Goal: Task Accomplishment & Management: Manage account settings

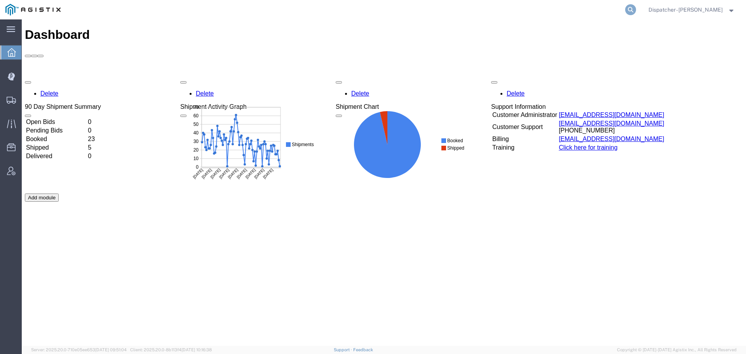
click at [627, 7] on icon at bounding box center [630, 9] width 11 height 11
type input "56956907"
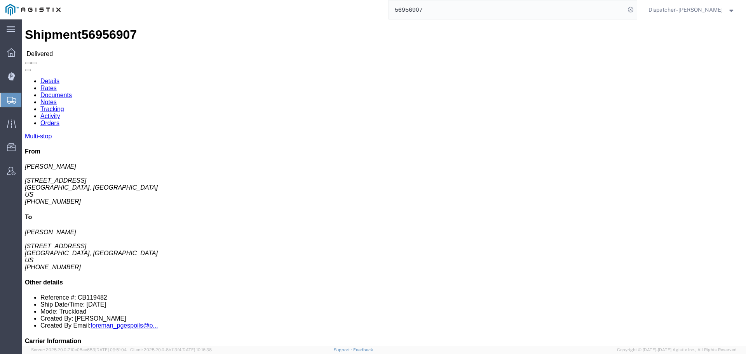
click link "Notes"
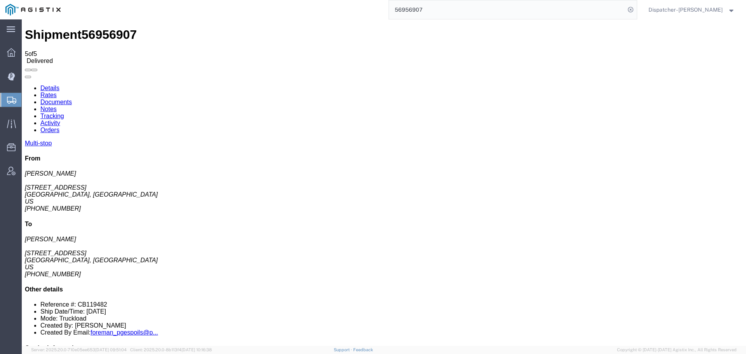
click at [72, 99] on link "Documents" at bounding box center [55, 102] width 31 height 7
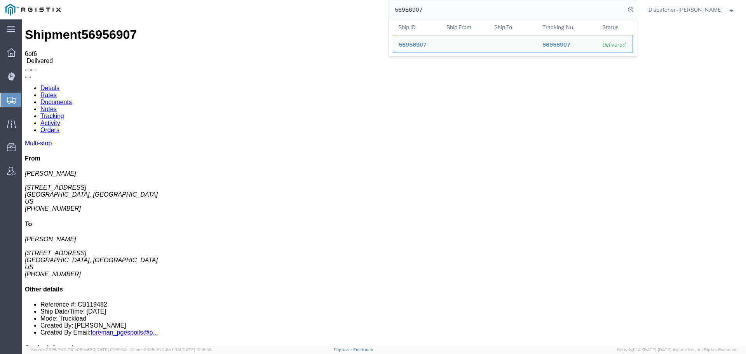
drag, startPoint x: 453, startPoint y: 10, endPoint x: 362, endPoint y: -2, distance: 91.8
click at [362, 0] on html "main_menu Created with Sketch. Collapse Menu Dashboard Dispatch Manager Shipmen…" at bounding box center [373, 177] width 746 height 354
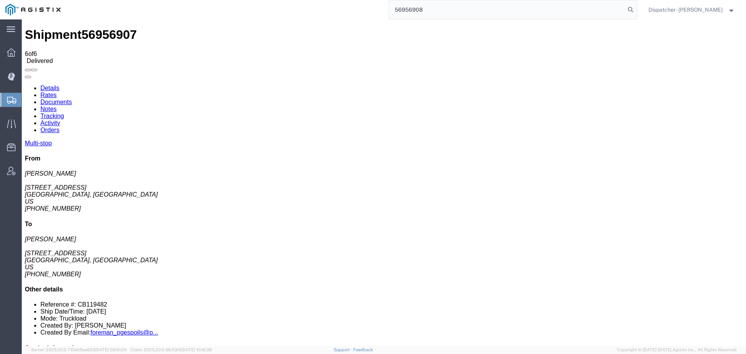
type input "56956908"
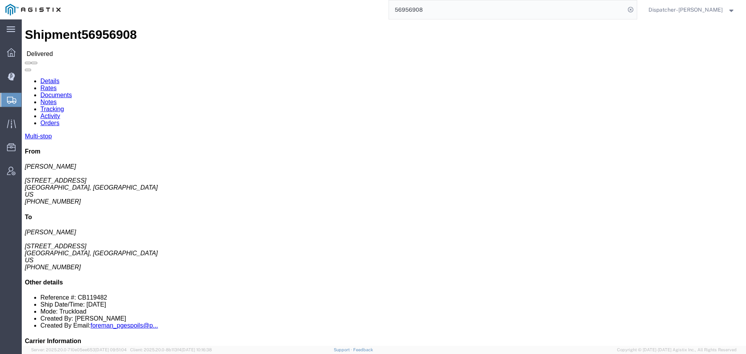
click link "Notes"
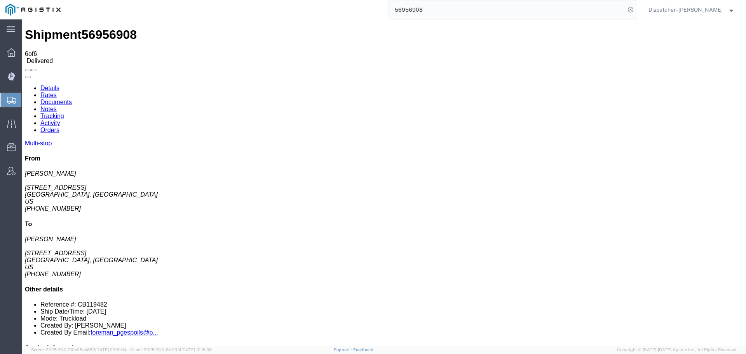
click at [72, 99] on link "Documents" at bounding box center [55, 102] width 31 height 7
drag, startPoint x: 432, startPoint y: 12, endPoint x: 310, endPoint y: 18, distance: 123.0
click at [315, 17] on div "56956908" at bounding box center [351, 9] width 571 height 19
type input "56972093"
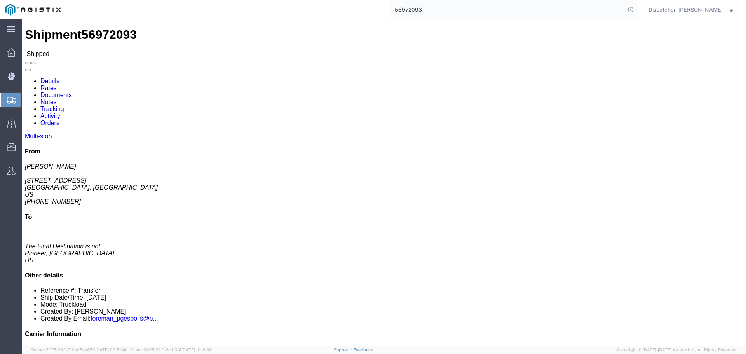
click link "Tracking"
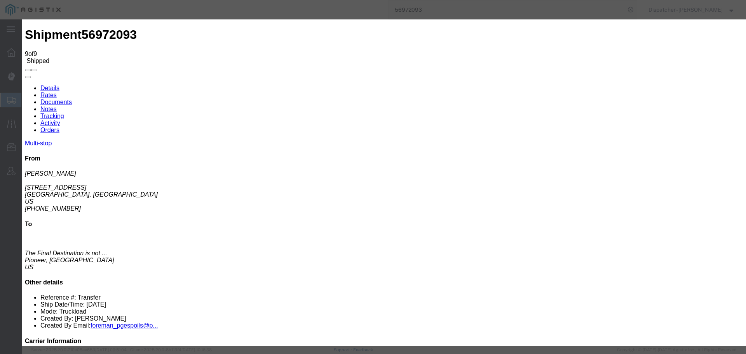
type input "[DATE]"
type input "10:00 AM"
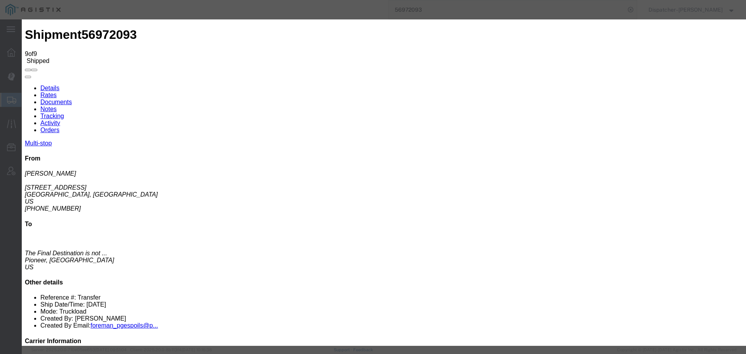
type input "[DATE]"
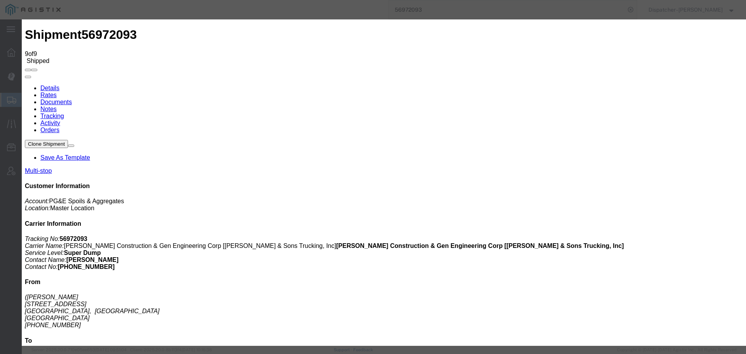
type input "[DATE]"
type input "10:00 AM"
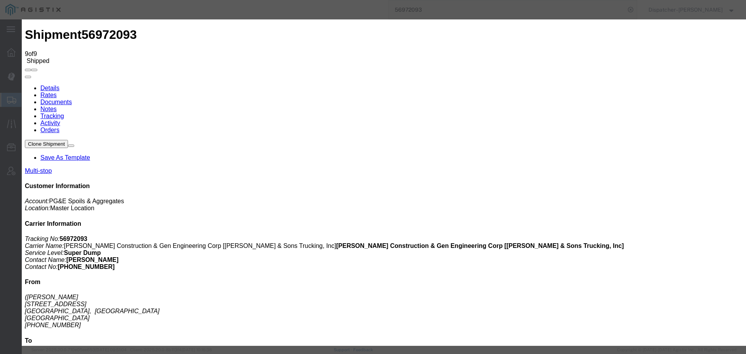
type input "[DATE]"
type input "5:45 PM"
select select "DELIVRED"
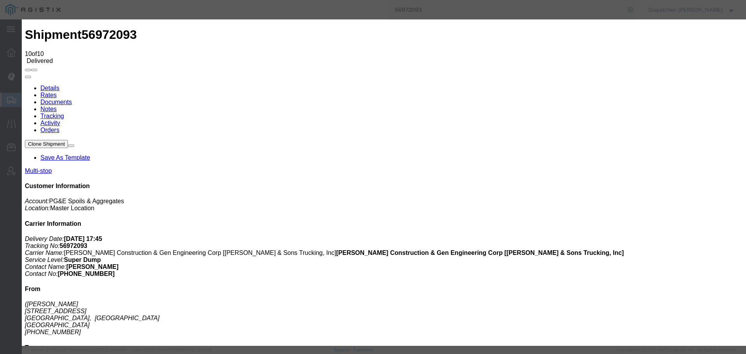
type input "[DATE]"
type input "10:00 AM"
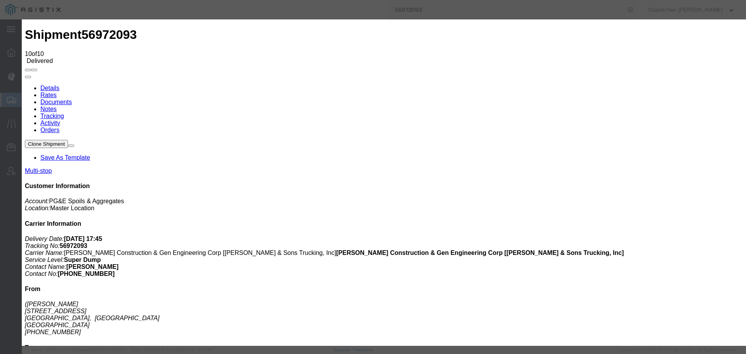
type input "[DATE]"
type input "11:00 AM"
select select "BREAKSTART"
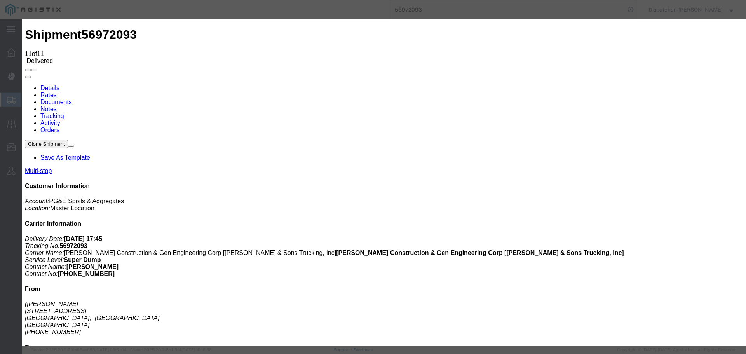
type input "[DATE]"
type input "10:00 AM"
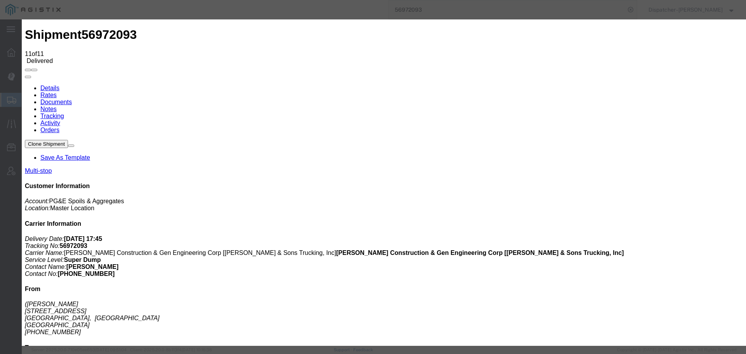
type input "[DATE]"
type input "11:30 AM"
select select "BREAKSTOP"
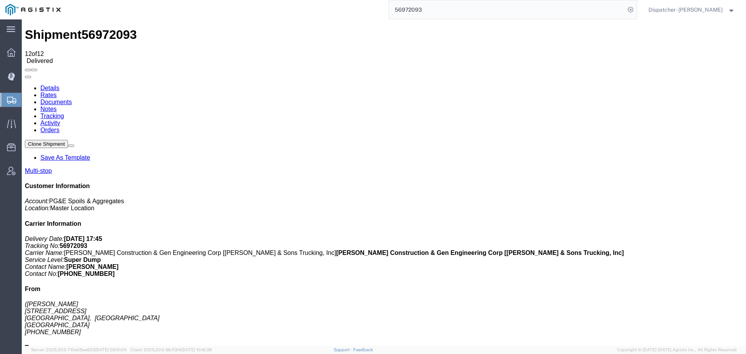
click at [57, 106] on link "Notes" at bounding box center [48, 109] width 16 height 7
click at [72, 99] on link "Documents" at bounding box center [55, 102] width 31 height 7
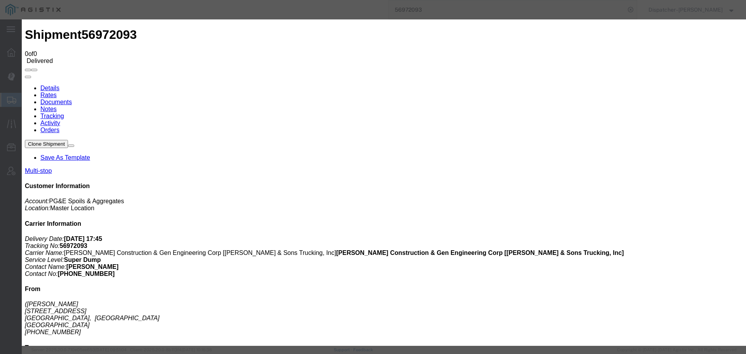
type input "C:\fakepath\56972093trktag.pdf"
select select
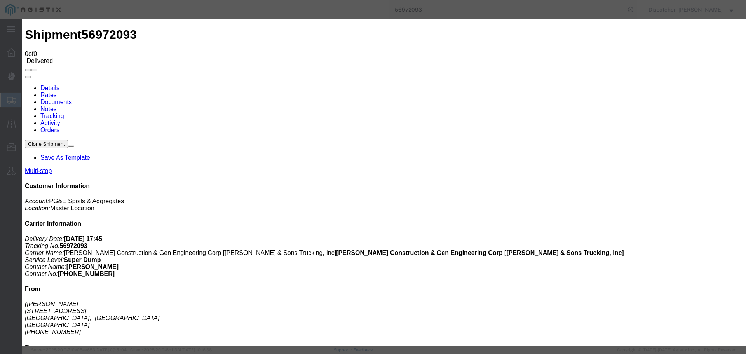
select select
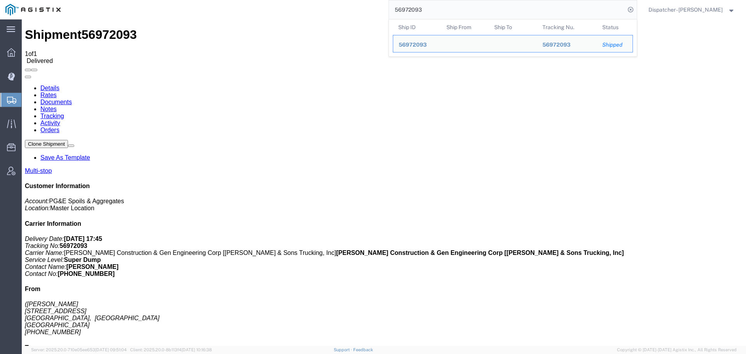
drag, startPoint x: 424, startPoint y: 10, endPoint x: 244, endPoint y: 5, distance: 179.6
click at [329, 8] on div "56972093 Ship ID Ship From Ship To Tracking Nu. Status Ship ID 56972093 Ship Fr…" at bounding box center [351, 9] width 571 height 19
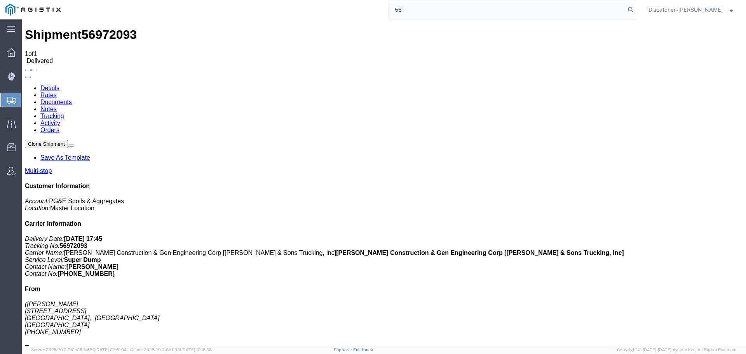
type input "5"
type input "56937320"
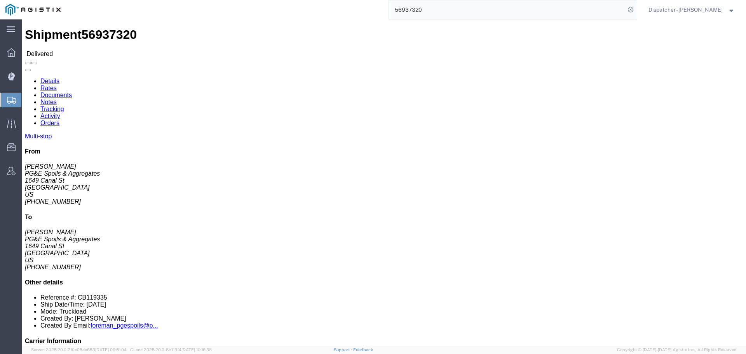
click link "Notes"
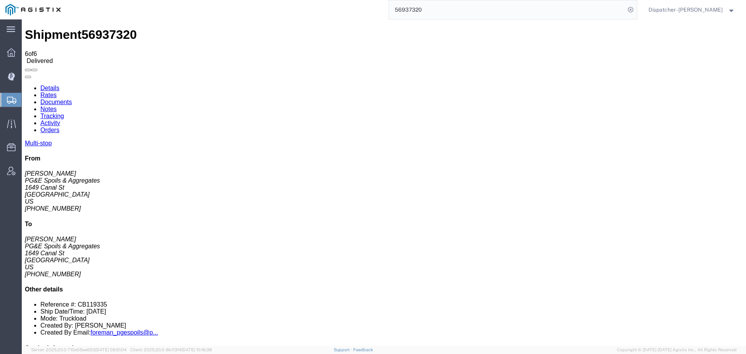
click at [72, 99] on link "Documents" at bounding box center [55, 102] width 31 height 7
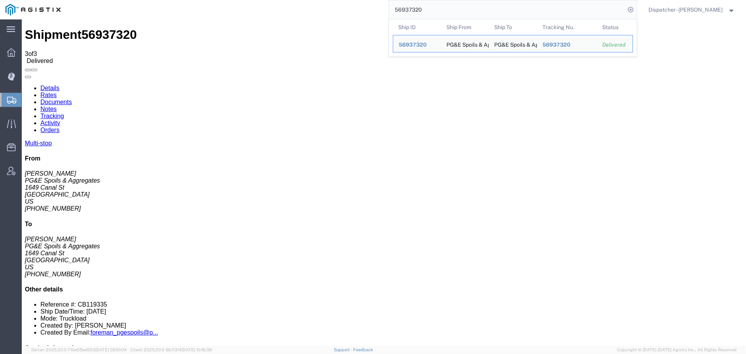
drag, startPoint x: 453, startPoint y: 30, endPoint x: 319, endPoint y: 24, distance: 134.2
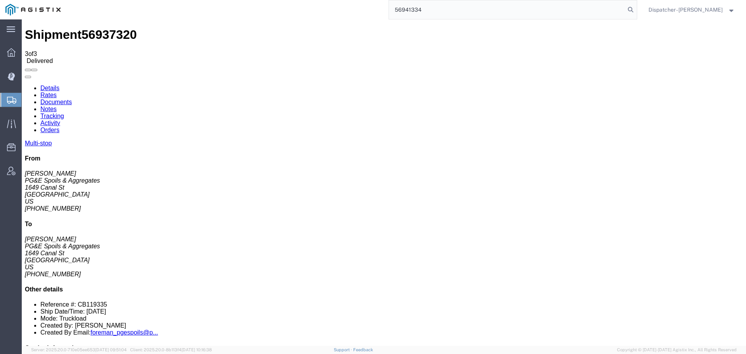
type input "56941334"
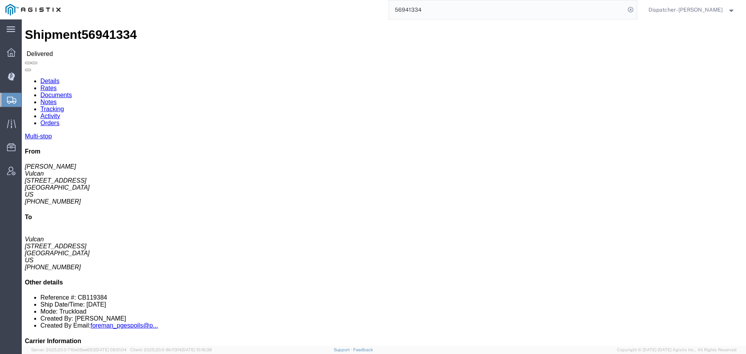
click link "Notes"
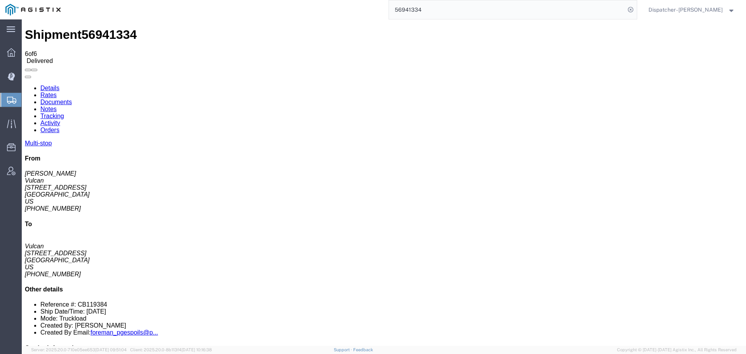
click at [72, 99] on link "Documents" at bounding box center [55, 102] width 31 height 7
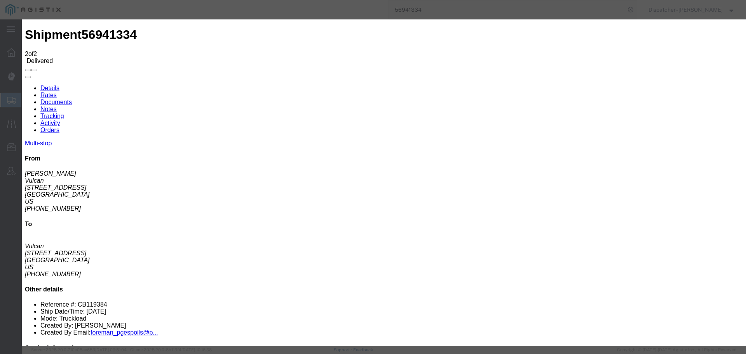
drag, startPoint x: 236, startPoint y: 80, endPoint x: 223, endPoint y: 82, distance: 13.0
type input "C:\fakepath\56941334trktag.pdf"
select select
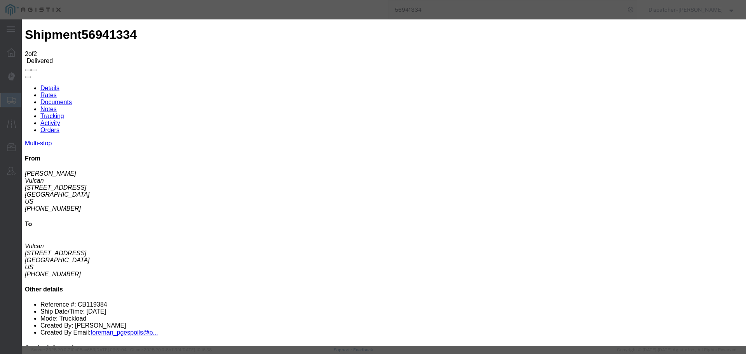
select select
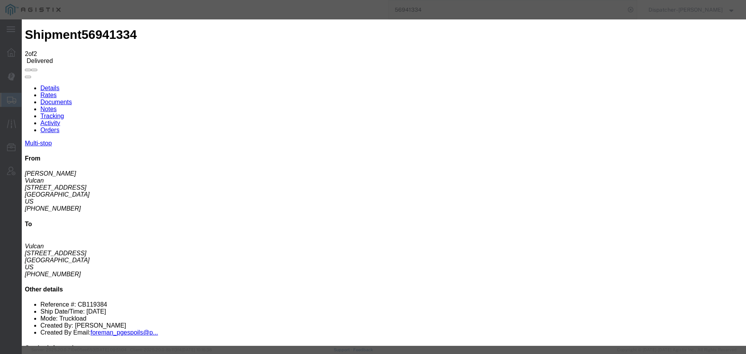
type input "C:\fakepath\56941334trktag.pdf"
select select
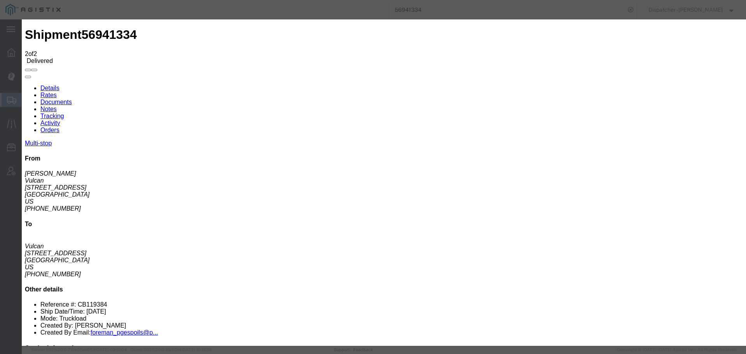
select select
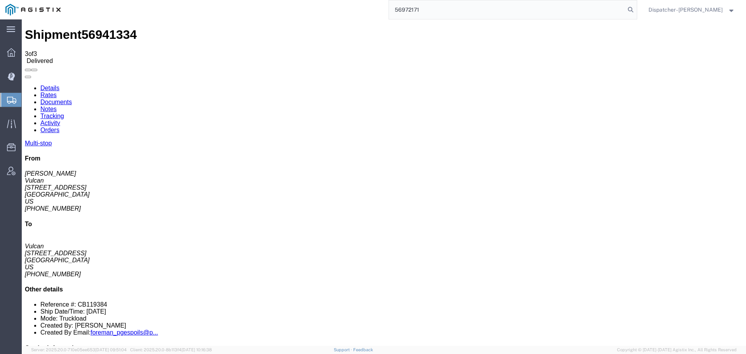
type input "56972171"
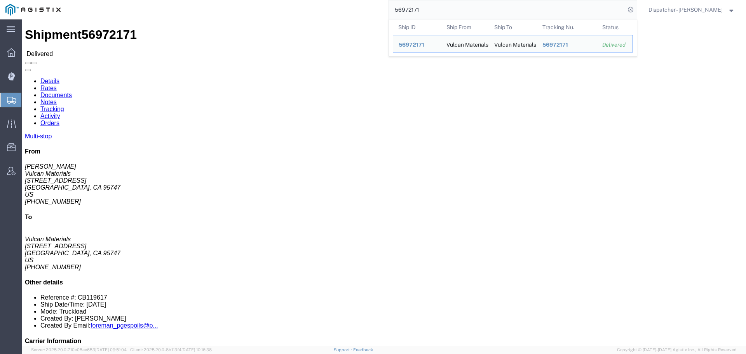
click link "Notes"
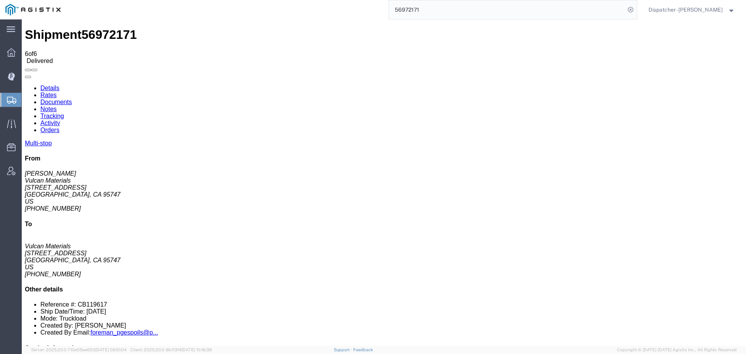
click at [72, 99] on link "Documents" at bounding box center [55, 102] width 31 height 7
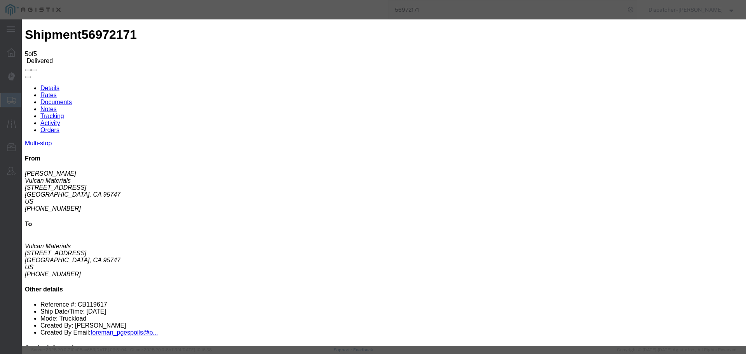
type input "C:\fakepath\56972171trktag.pdf"
select select
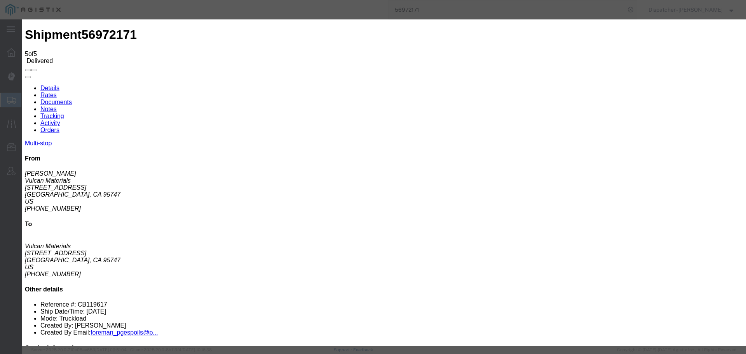
select select
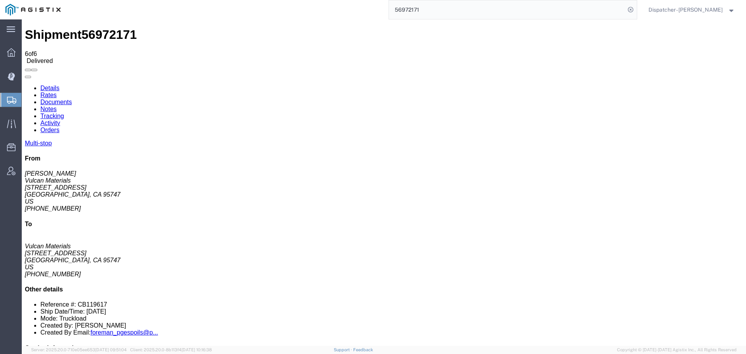
drag, startPoint x: 446, startPoint y: 12, endPoint x: 329, endPoint y: 19, distance: 117.1
click at [357, 14] on div "56972171" at bounding box center [351, 9] width 571 height 19
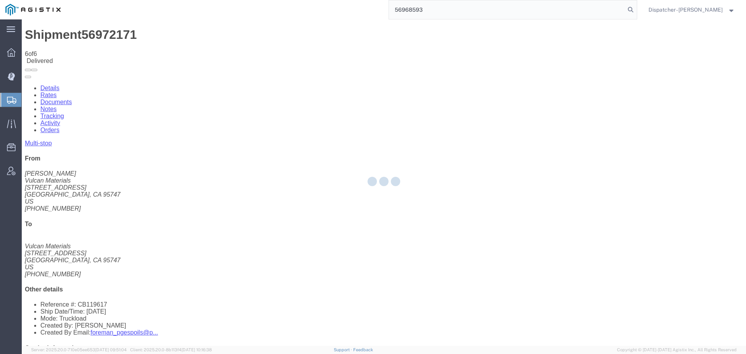
type input "56968593"
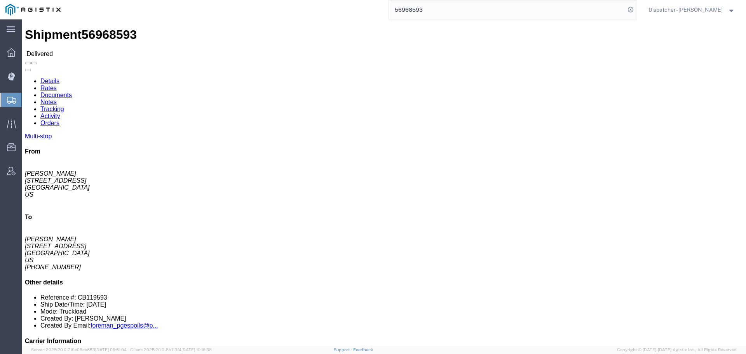
click link "Notes"
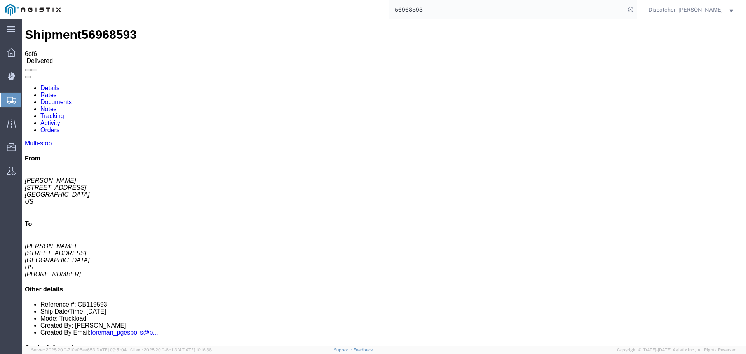
click at [72, 99] on link "Documents" at bounding box center [55, 102] width 31 height 7
click at [64, 113] on link "Tracking" at bounding box center [52, 116] width 24 height 7
click at [25, 85] on icon at bounding box center [25, 85] width 0 height 0
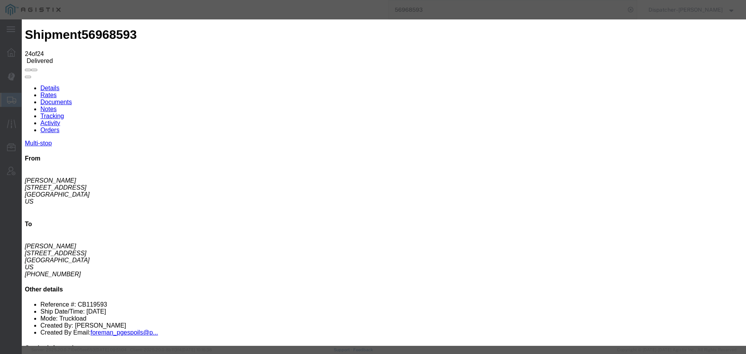
type input "12:45 PM"
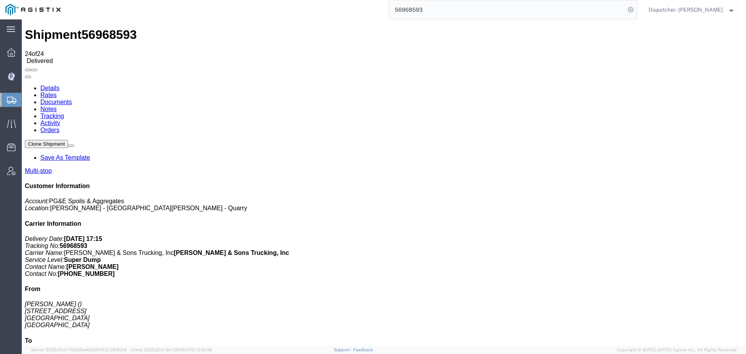
click at [57, 106] on link "Notes" at bounding box center [48, 109] width 16 height 7
click at [72, 99] on link "Documents" at bounding box center [55, 102] width 31 height 7
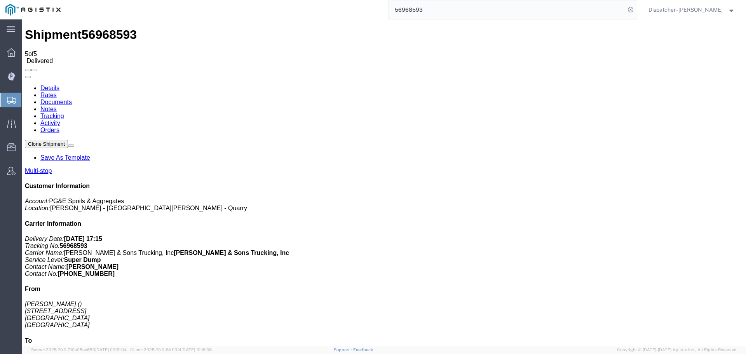
drag, startPoint x: 432, startPoint y: 8, endPoint x: 286, endPoint y: 13, distance: 146.9
click at [321, 13] on div "56968593" at bounding box center [351, 9] width 571 height 19
type input "56956857"
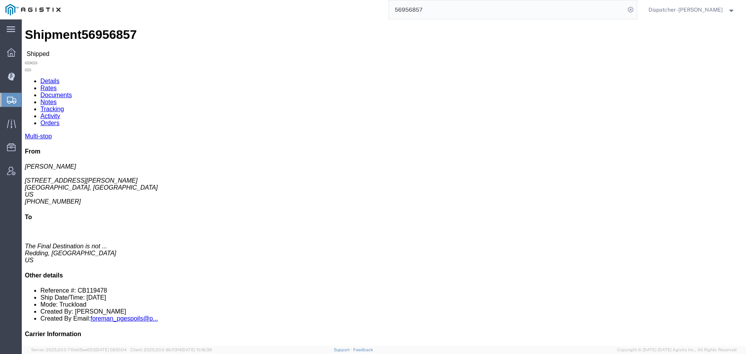
click link "Tracking"
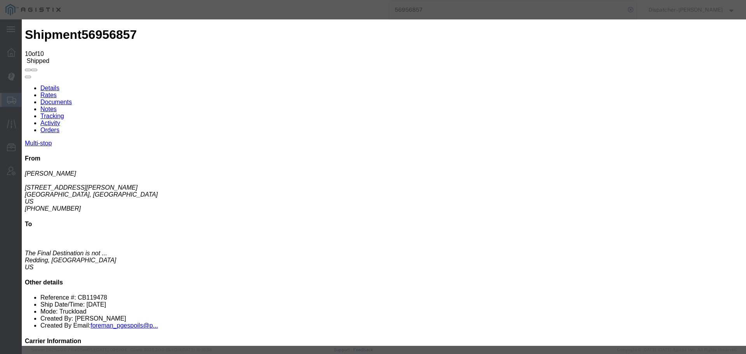
type input "[DATE]"
type input "11:00 AM"
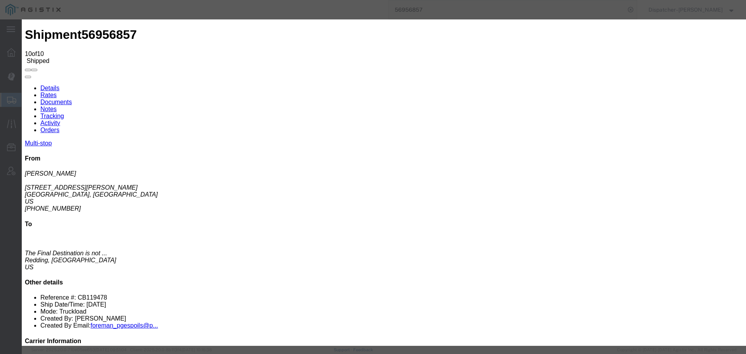
type input "[DATE]"
type input "5:45 PM"
select select "BREAKSTART"
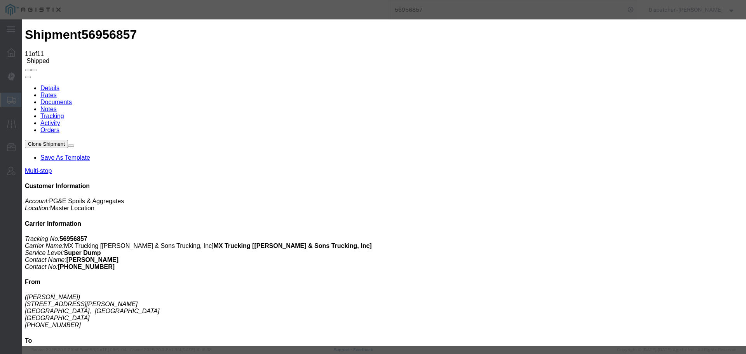
type input "[DATE]"
type input "11:00 AM"
drag, startPoint x: 236, startPoint y: 114, endPoint x: 240, endPoint y: 117, distance: 4.7
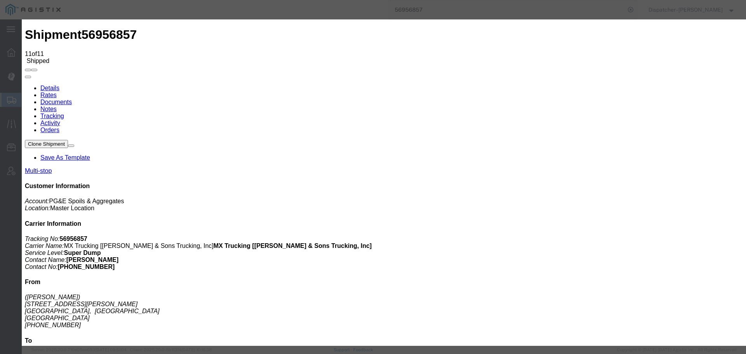
type input "[DATE]"
type input "6:15 PM"
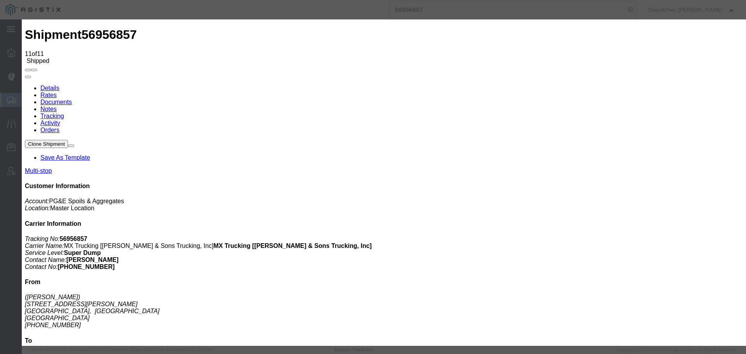
select select "BREAKSTOP"
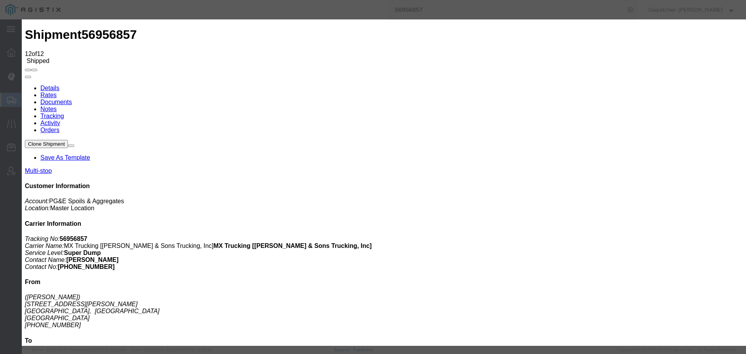
type input "[DATE]"
type input "11:00 AM"
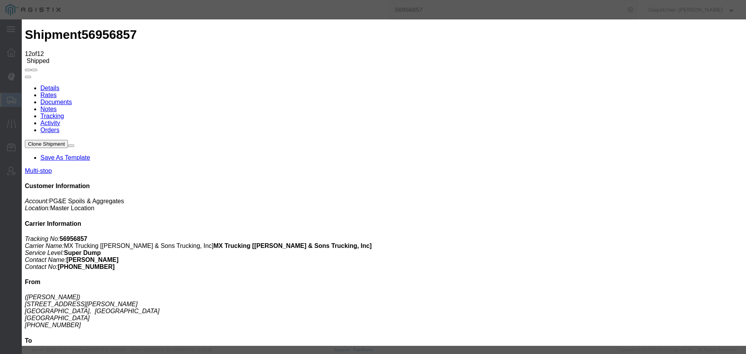
type input "[DATE]"
type input "9:30 PM"
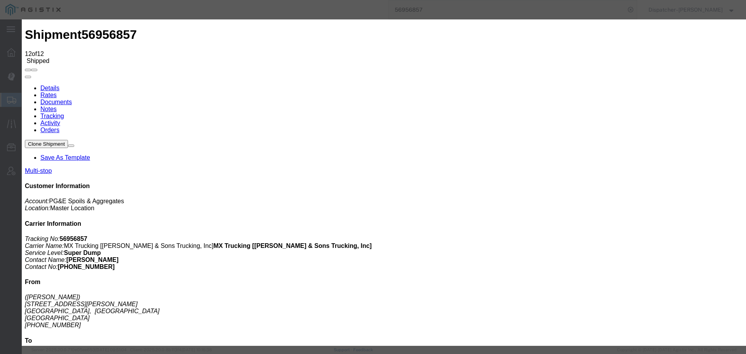
select select "DELIVRED"
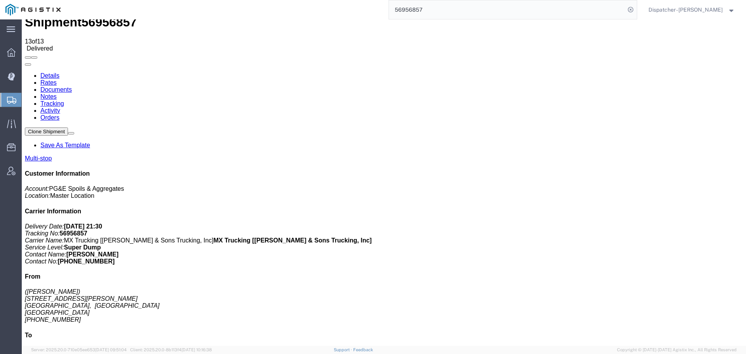
scroll to position [24, 0]
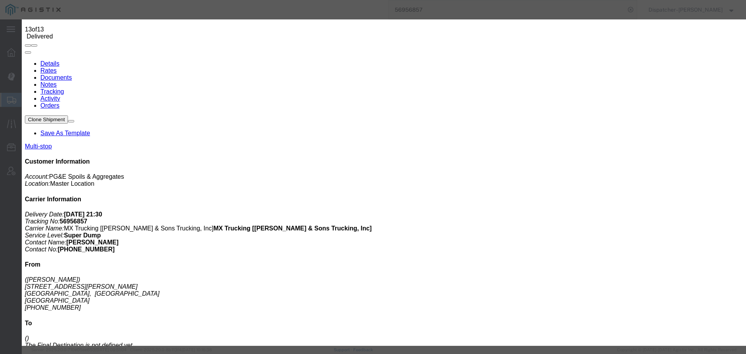
type input "4:15 AM"
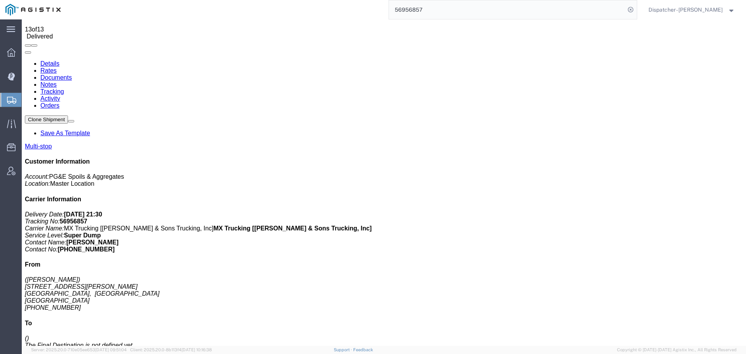
click at [57, 81] on link "Notes" at bounding box center [48, 84] width 16 height 7
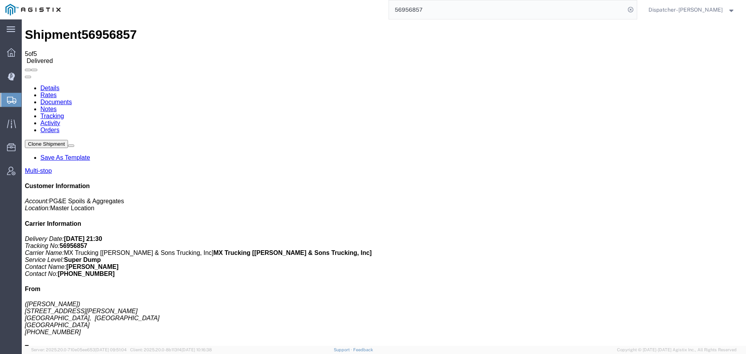
click at [72, 99] on link "Documents" at bounding box center [55, 102] width 31 height 7
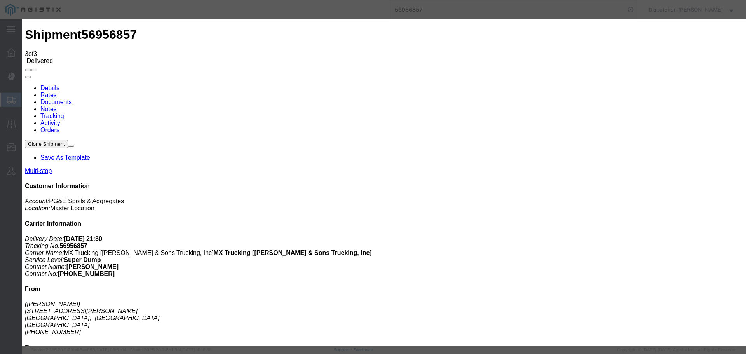
type input "C:\fakepath\56956857trktag.pdf"
select select
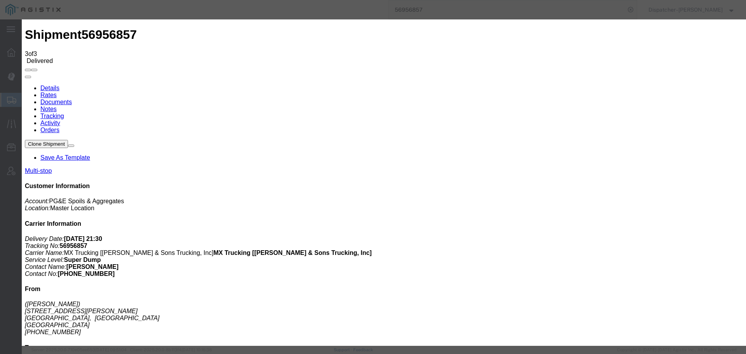
select select
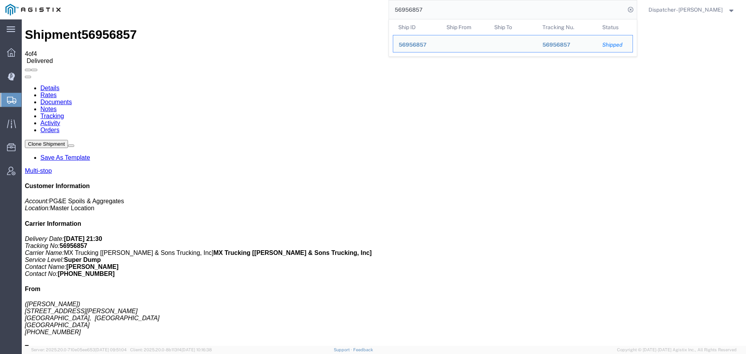
drag, startPoint x: 452, startPoint y: 28, endPoint x: 352, endPoint y: 22, distance: 100.0
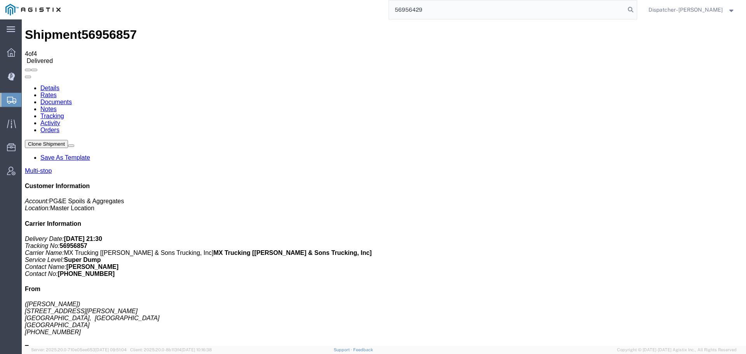
type input "56956429"
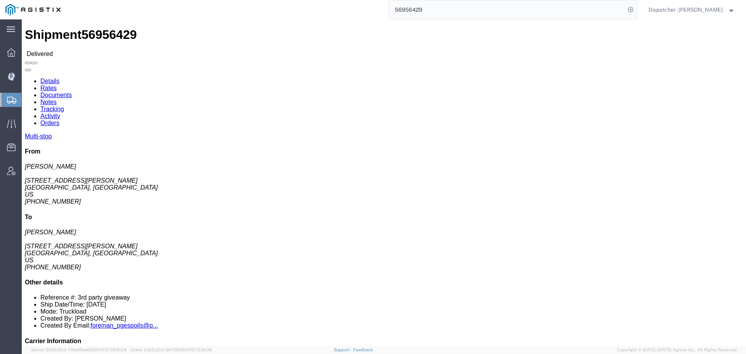
click link "Notes"
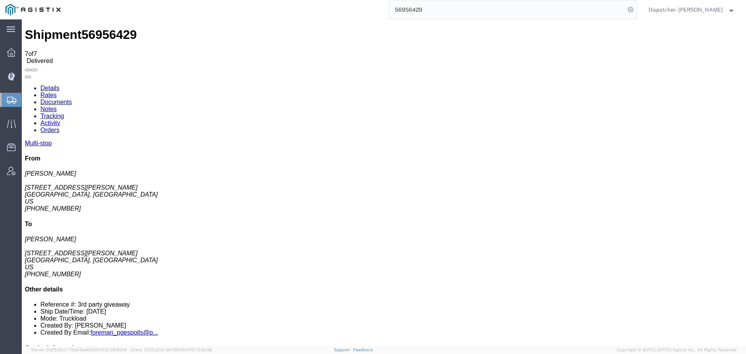
click at [64, 113] on link "Tracking" at bounding box center [52, 116] width 24 height 7
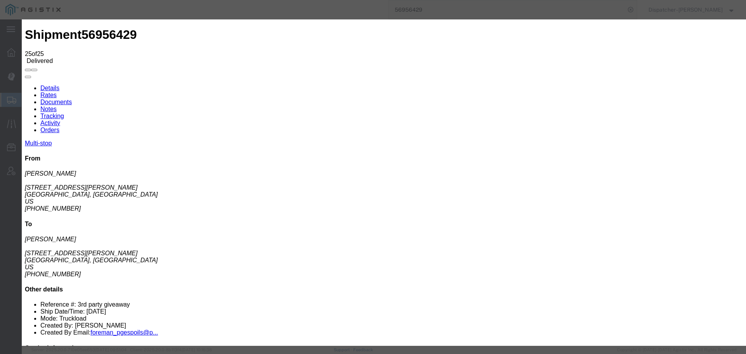
type input "[DATE]"
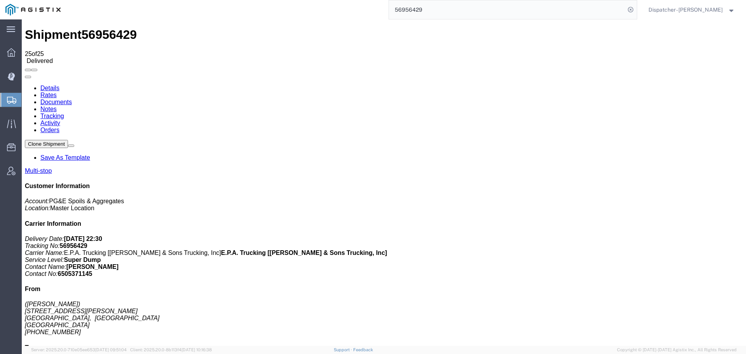
click at [57, 106] on link "Notes" at bounding box center [48, 109] width 16 height 7
click at [72, 99] on link "Documents" at bounding box center [55, 102] width 31 height 7
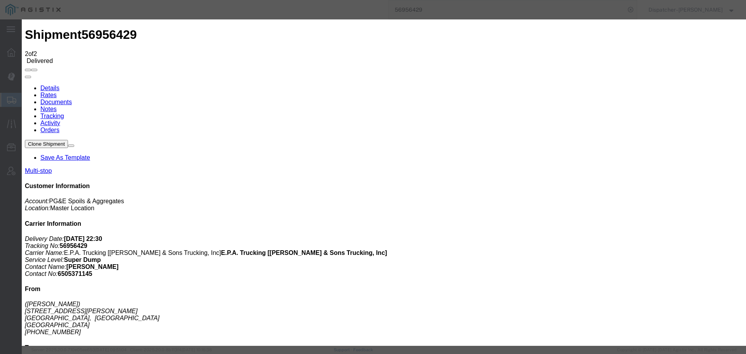
type input "C:\fakepath\56956429trktag.pdf"
select select
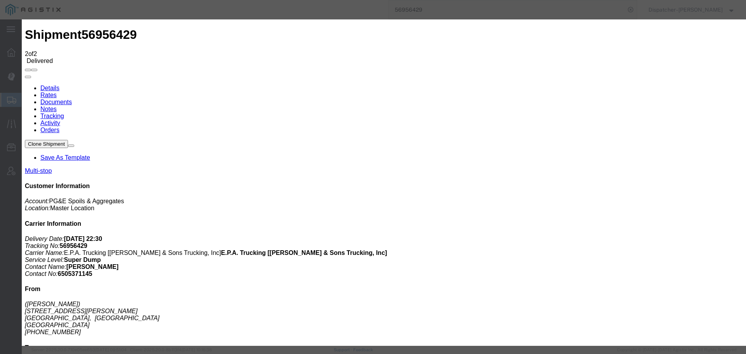
select select
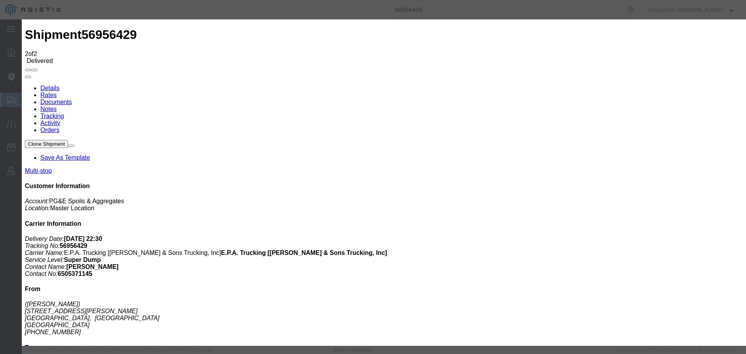
type input "C:\fakepath\56956429trktag.pdf"
select select
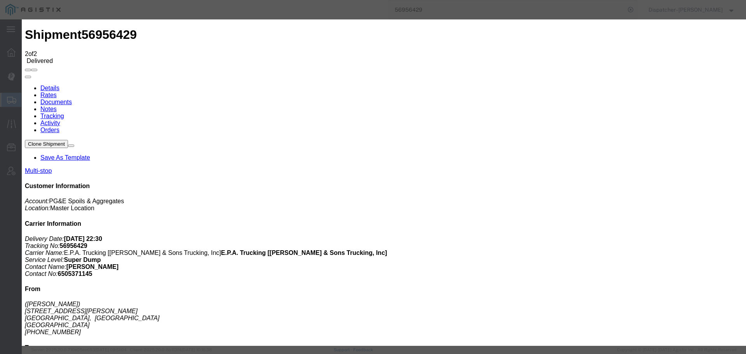
select select
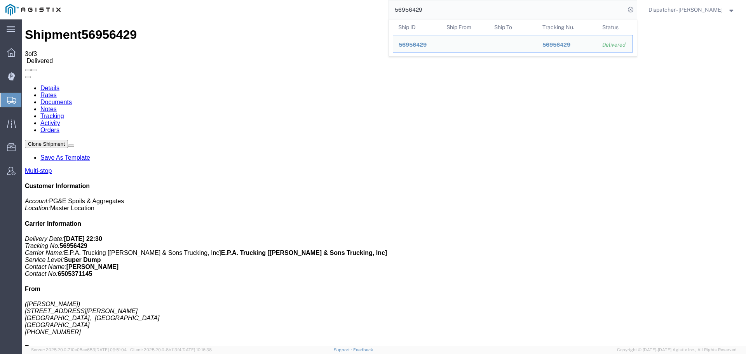
drag, startPoint x: 453, startPoint y: 8, endPoint x: 341, endPoint y: 18, distance: 113.1
click at [350, 10] on div "56956429 Ship ID Ship From Ship To Tracking Nu. Status Ship ID 56956429 Ship Fr…" at bounding box center [351, 9] width 571 height 19
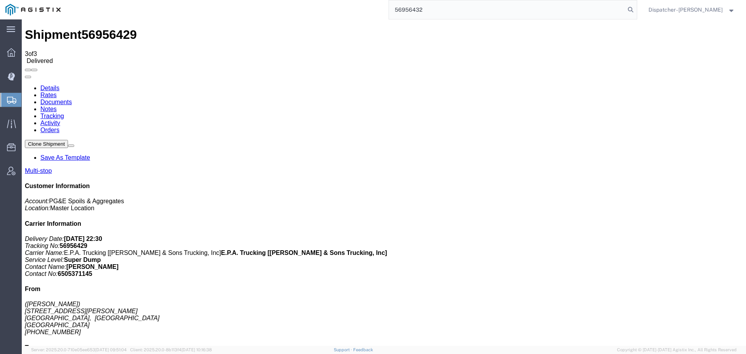
type input "56956432"
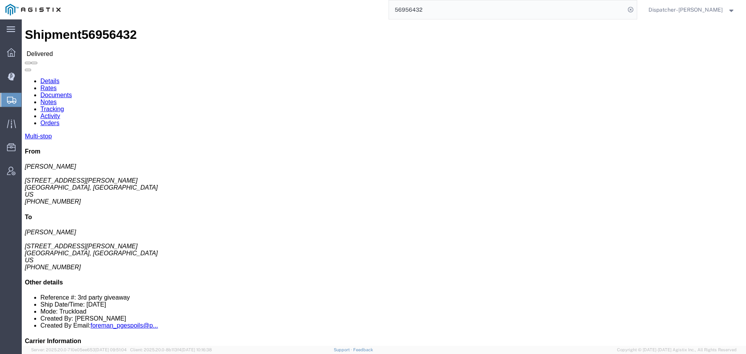
click link "Notes"
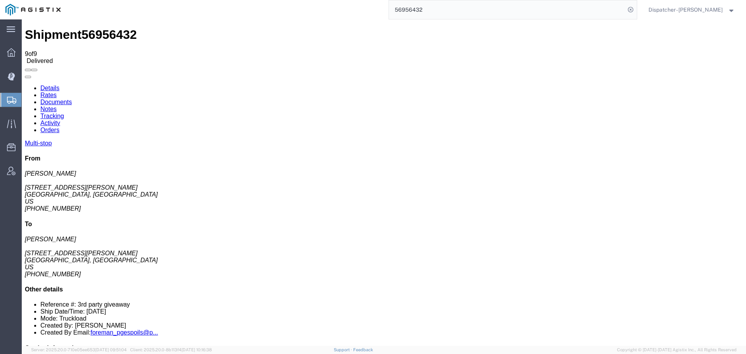
click at [72, 99] on link "Documents" at bounding box center [55, 102] width 31 height 7
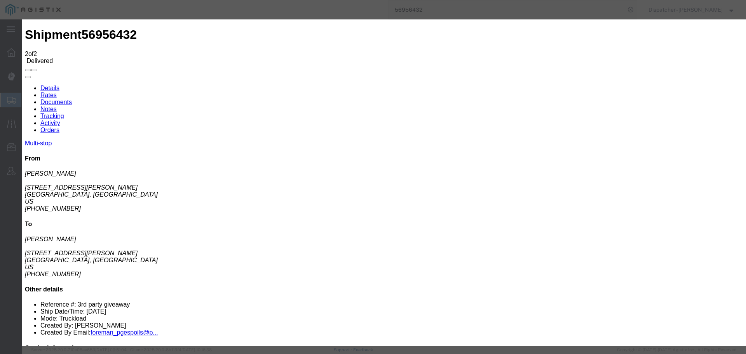
type input "C:\fakepath\56956432trktag.pdf"
select select
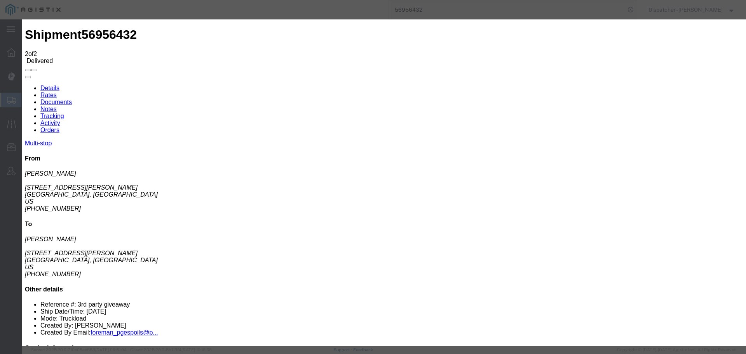
select select
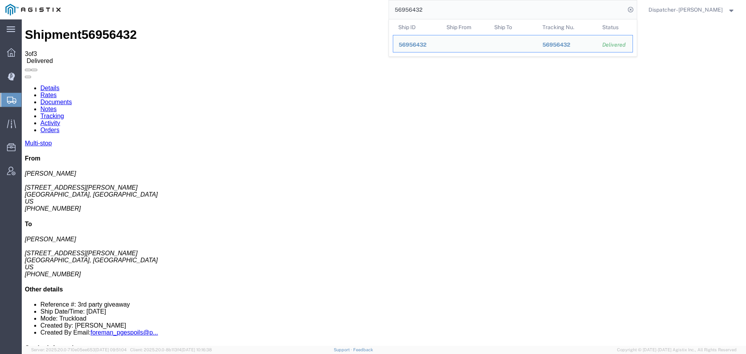
drag, startPoint x: 423, startPoint y: 10, endPoint x: 340, endPoint y: 4, distance: 83.7
click at [358, 9] on div "56956432 Ship ID Ship From Ship To Tracking Nu. Status Ship ID 56956432 Ship Fr…" at bounding box center [351, 9] width 571 height 19
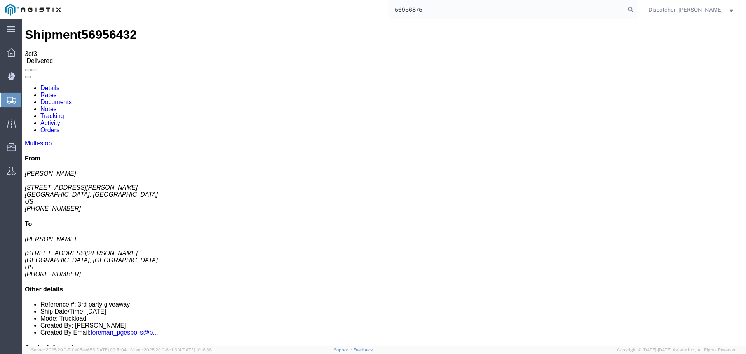
type input "56956875"
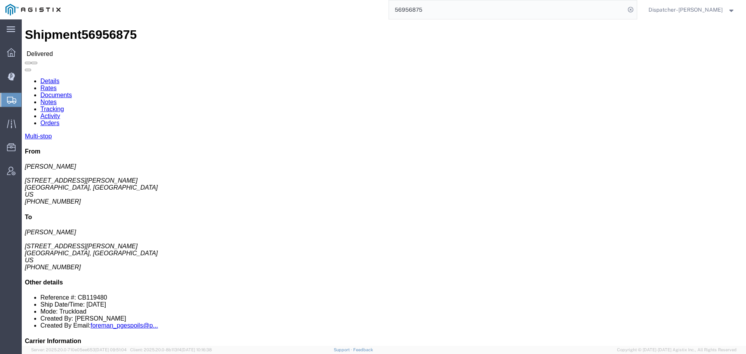
click link "Notes"
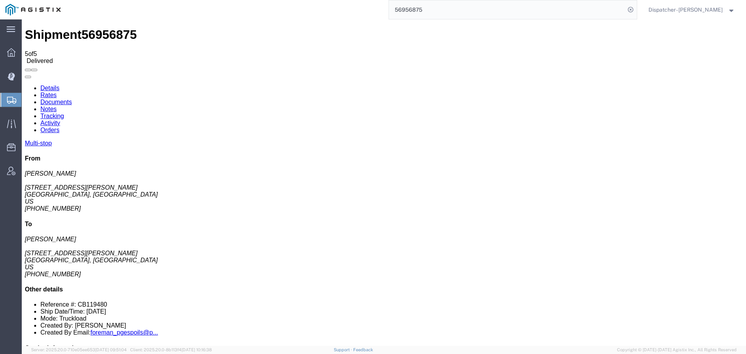
click at [72, 99] on link "Documents" at bounding box center [55, 102] width 31 height 7
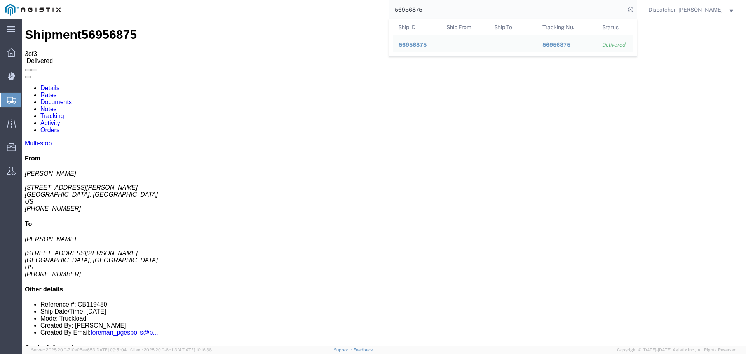
drag, startPoint x: 427, startPoint y: 14, endPoint x: 342, endPoint y: 19, distance: 86.0
click at [341, 19] on div "56956875 Ship ID Ship From Ship To Tracking Nu. Status Ship ID 56956875 Ship Fr…" at bounding box center [351, 9] width 571 height 19
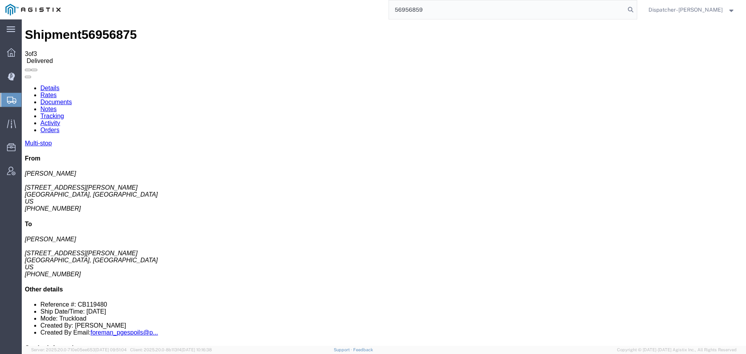
type input "56956859"
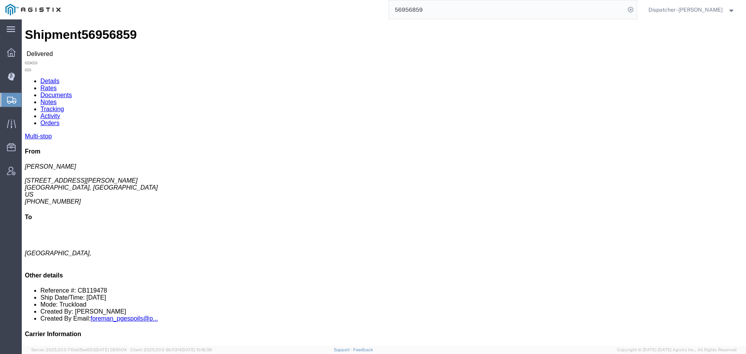
click link "Notes"
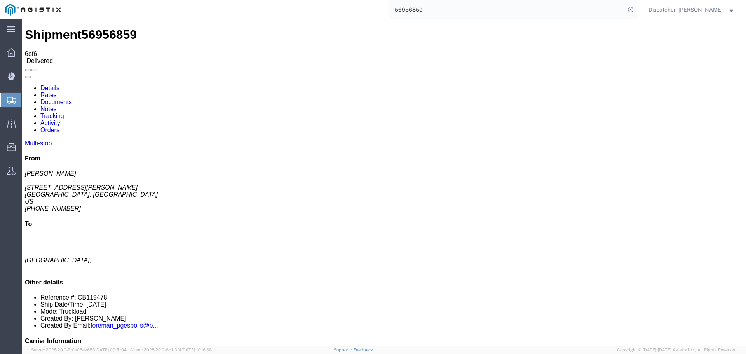
click at [72, 99] on link "Documents" at bounding box center [55, 102] width 31 height 7
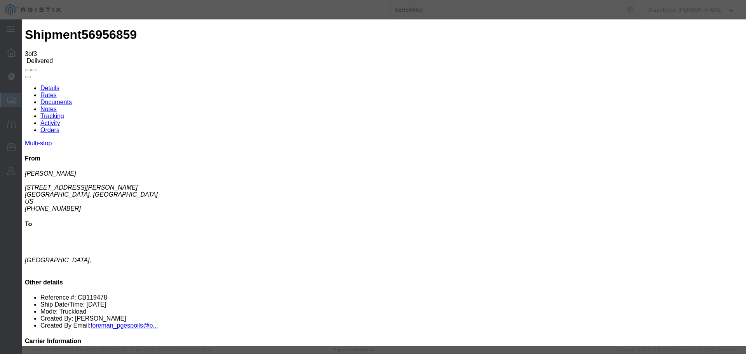
type input "C:\fakepath\56956859trktag.pdf"
select select
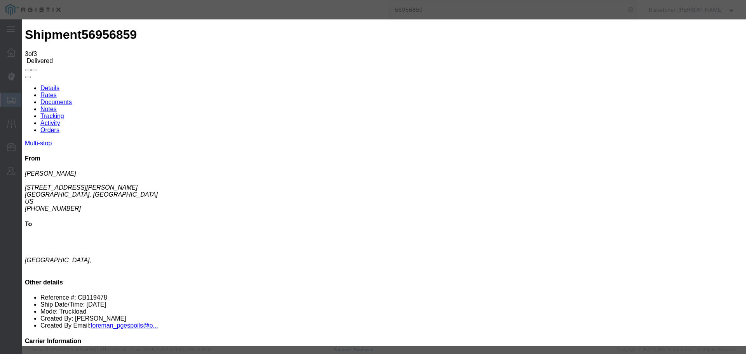
select select
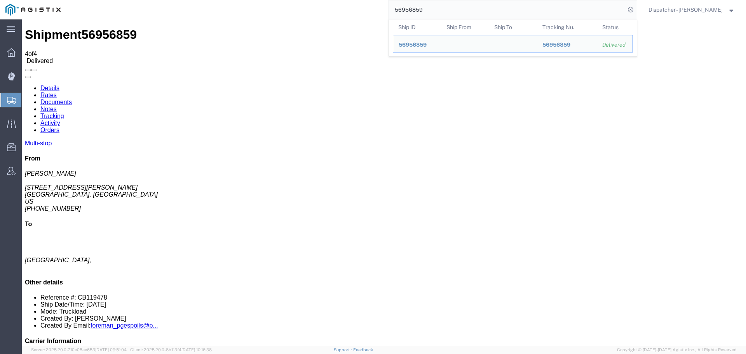
drag, startPoint x: 431, startPoint y: 10, endPoint x: 301, endPoint y: 12, distance: 129.4
click at [313, 10] on div "56956859 Ship ID Ship From Ship To Tracking Nu. Status Ship ID 56956859 Ship Fr…" at bounding box center [351, 9] width 571 height 19
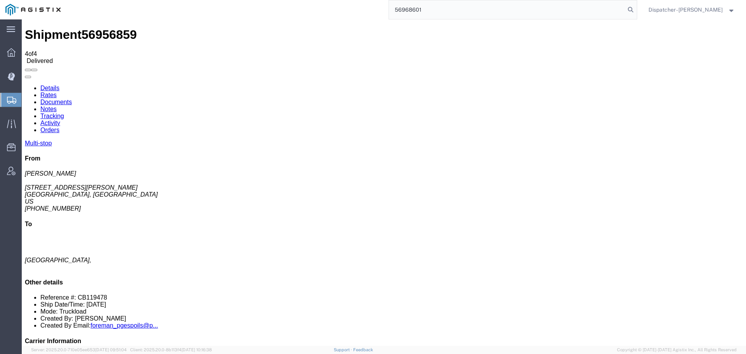
type input "56968601"
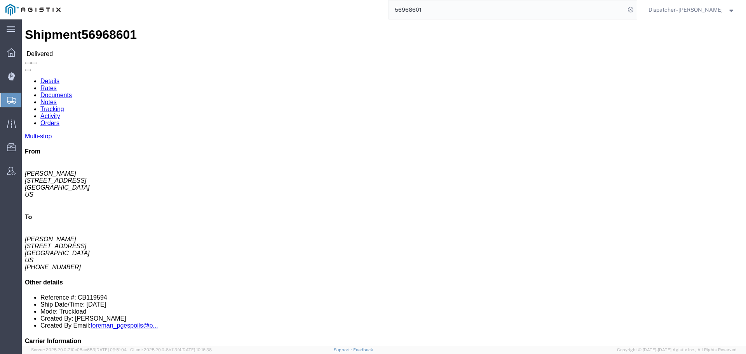
click link "Notes"
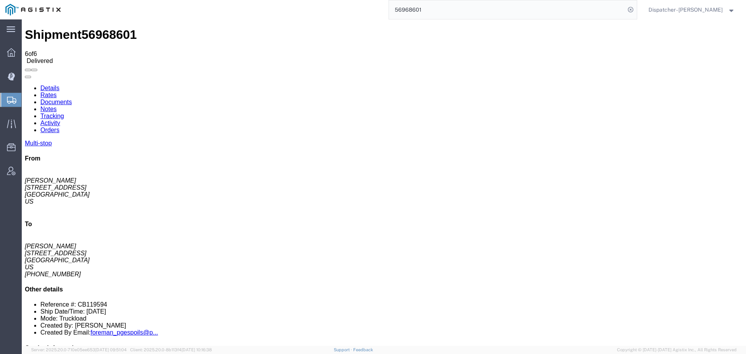
click at [72, 99] on link "Documents" at bounding box center [55, 102] width 31 height 7
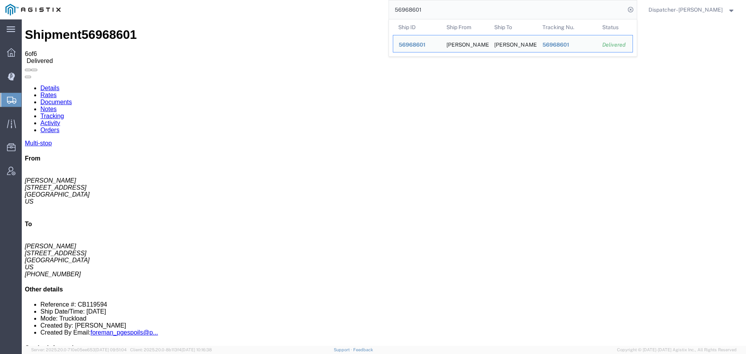
drag, startPoint x: 390, startPoint y: 10, endPoint x: 371, endPoint y: 11, distance: 19.8
click at [372, 10] on div "56968601 Ship ID Ship From Ship To Tracking Nu. Status Ship ID 56968601 Ship Fr…" at bounding box center [351, 9] width 571 height 19
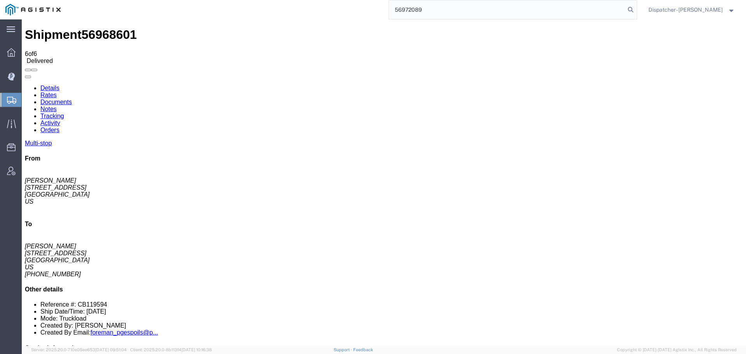
type input "56972089"
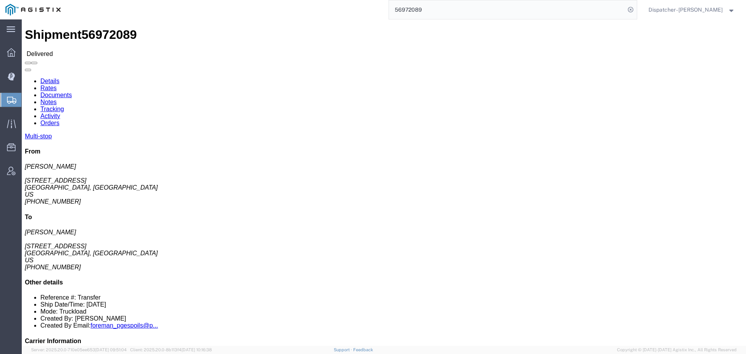
click link "Notes"
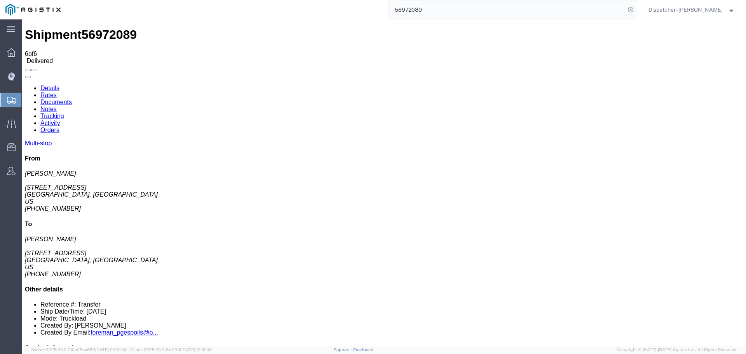
click at [72, 99] on link "Documents" at bounding box center [55, 102] width 31 height 7
click at [64, 113] on link "Tracking" at bounding box center [52, 116] width 24 height 7
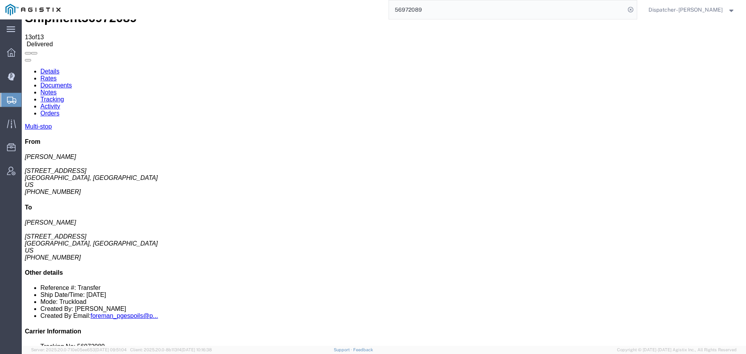
scroll to position [24, 0]
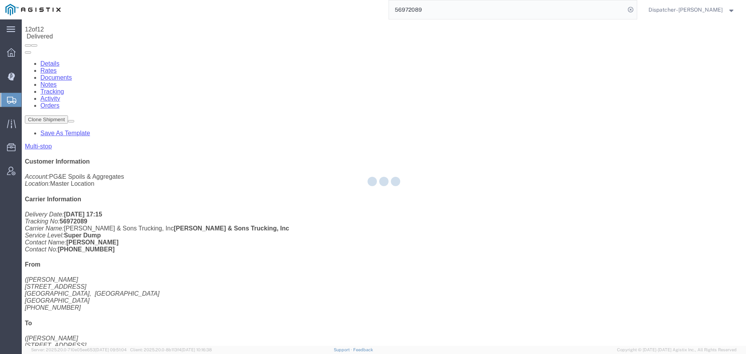
scroll to position [5, 0]
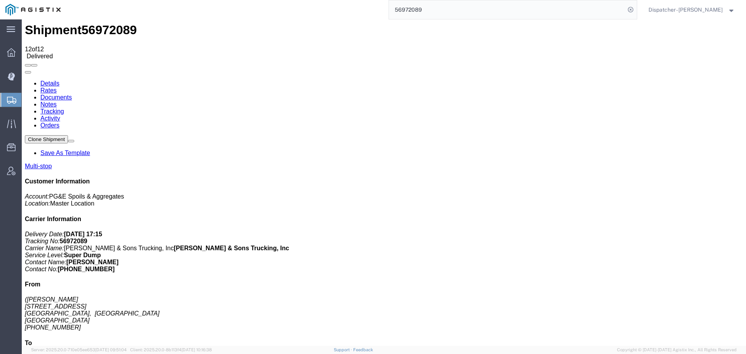
click at [57, 101] on link "Notes" at bounding box center [48, 104] width 16 height 7
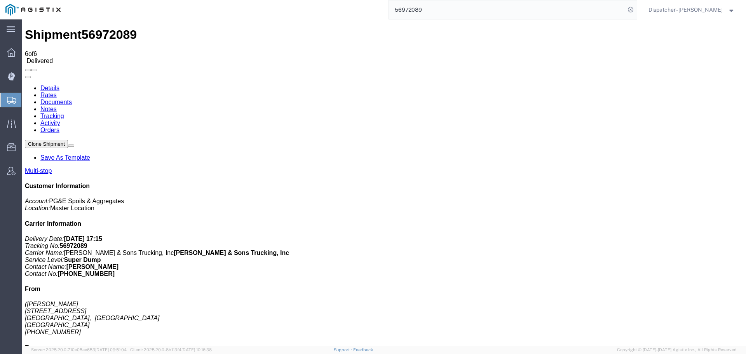
click at [72, 99] on link "Documents" at bounding box center [55, 102] width 31 height 7
drag, startPoint x: 455, startPoint y: 68, endPoint x: 450, endPoint y: 71, distance: 5.6
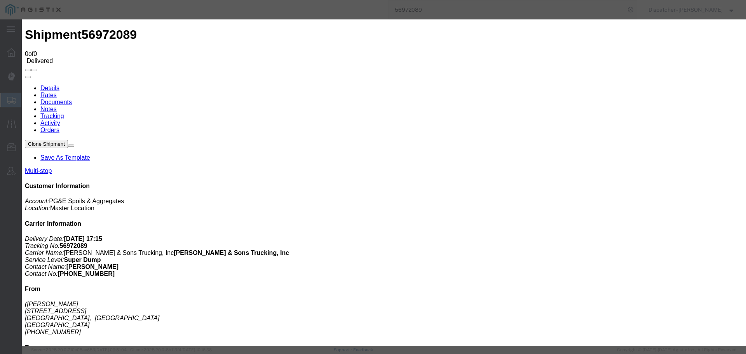
type input "C:\fakepath\56972089trktag.pdf"
select select
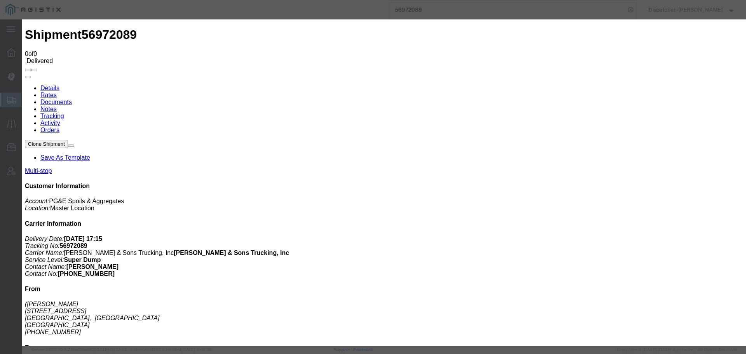
select select
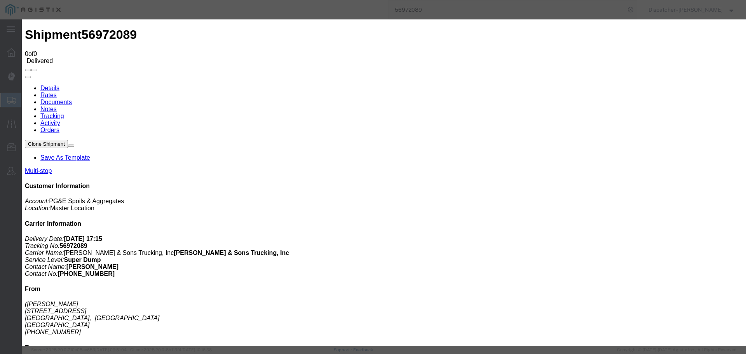
type input "C:\fakepath\56972089trktag.pdf"
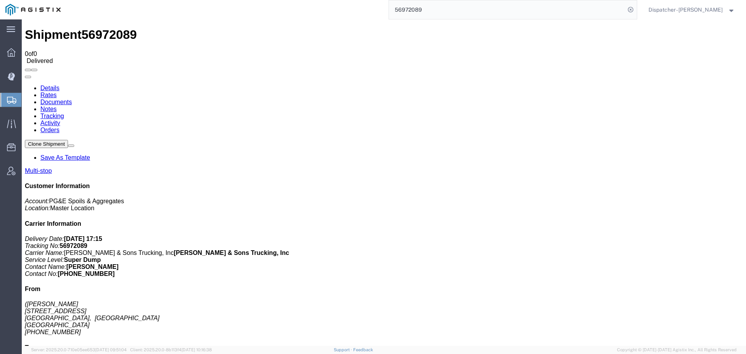
select select
drag, startPoint x: 425, startPoint y: 5, endPoint x: 316, endPoint y: 11, distance: 109.3
click at [347, 10] on div "56972089" at bounding box center [351, 9] width 571 height 19
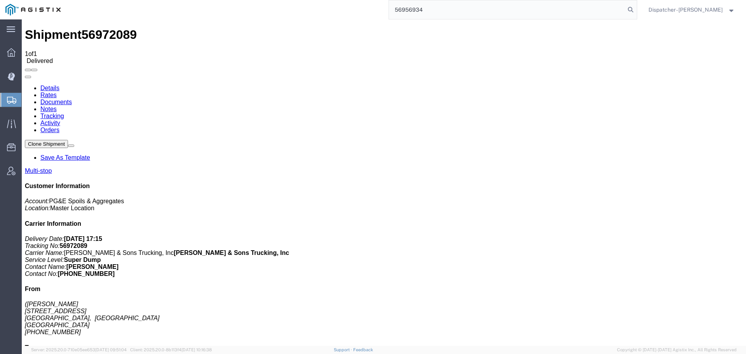
type input "56956934"
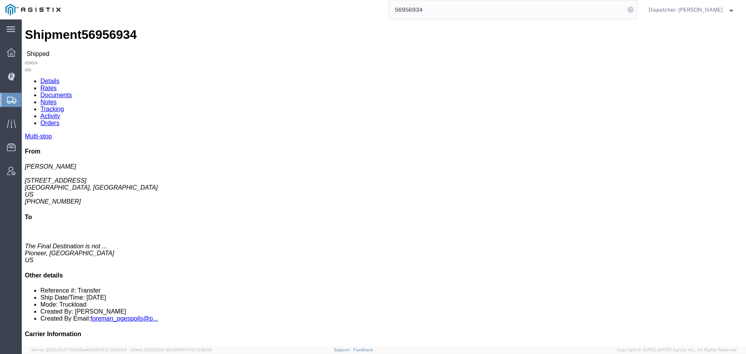
drag, startPoint x: 166, startPoint y: 49, endPoint x: 145, endPoint y: 29, distance: 29.2
click link "Tracking"
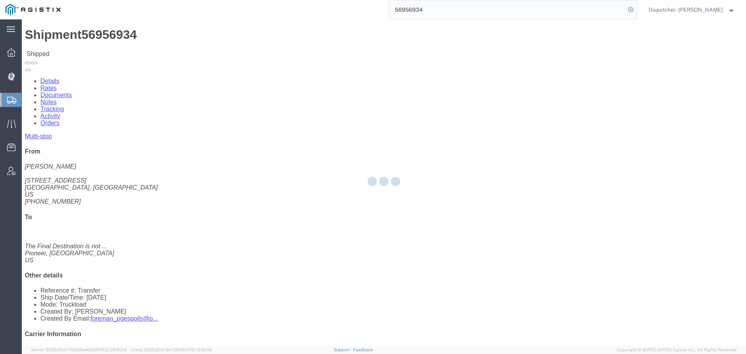
click at [166, 49] on div at bounding box center [384, 182] width 724 height 326
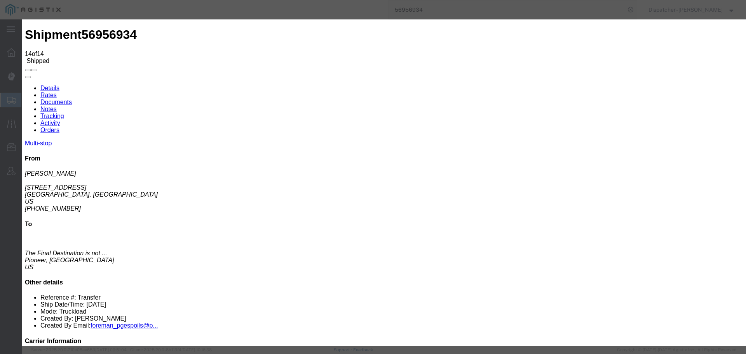
type input "[DATE]"
type input "11:00 AM"
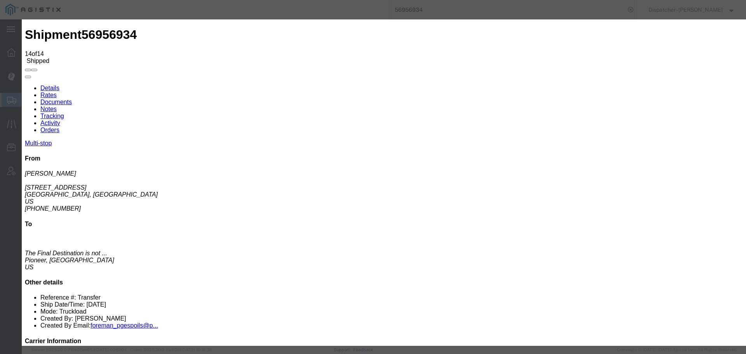
type input "[DATE]"
type input "7:25 PM"
select select "DELIVRED"
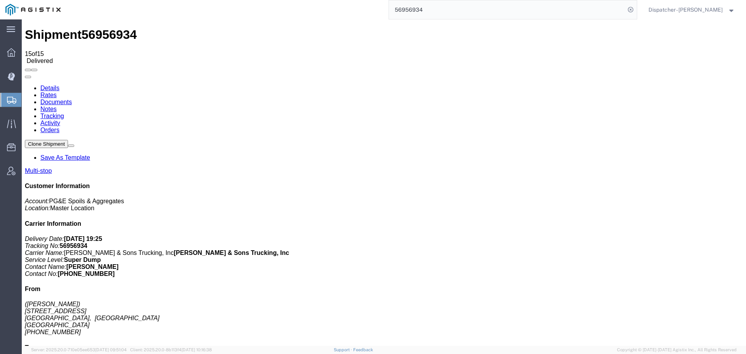
click at [57, 106] on link "Notes" at bounding box center [48, 109] width 16 height 7
click at [64, 113] on link "Tracking" at bounding box center [52, 116] width 24 height 7
click at [72, 99] on link "Documents" at bounding box center [55, 102] width 31 height 7
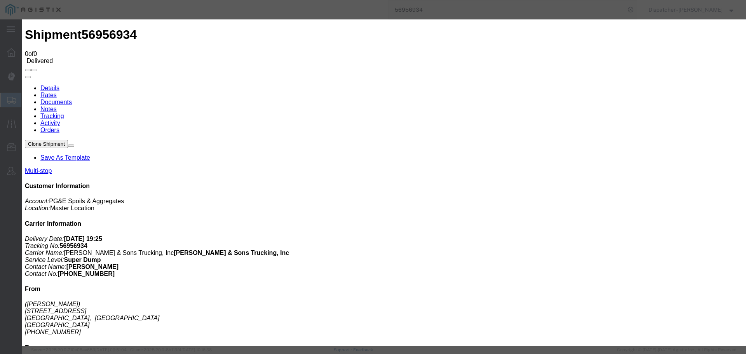
type input "C:\fakepath\56956934trktag.pdf"
select select
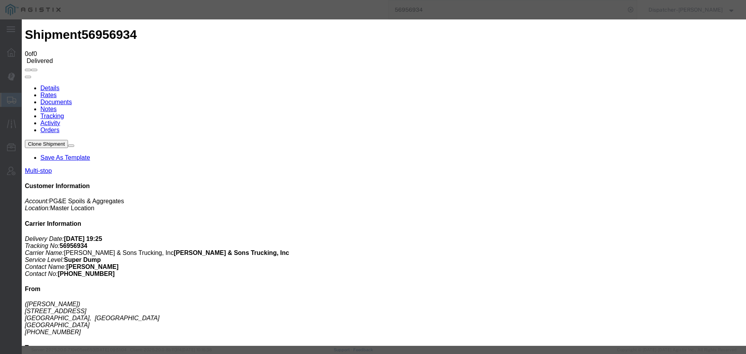
select select
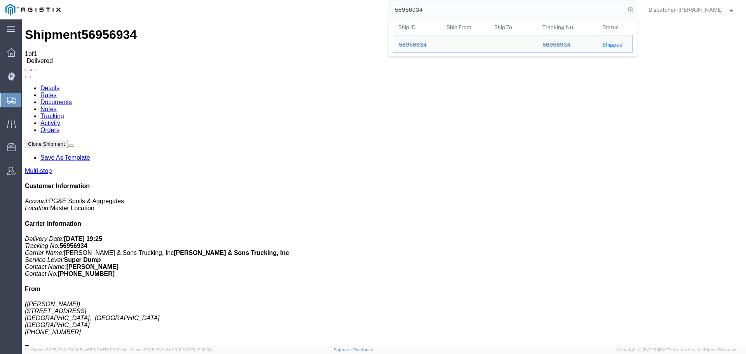
drag, startPoint x: 427, startPoint y: 10, endPoint x: 333, endPoint y: 16, distance: 93.8
click at [362, 12] on div "56956934 Ship ID Ship From Ship To Tracking Nu. Status Ship ID 56956934 Ship Fr…" at bounding box center [351, 9] width 571 height 19
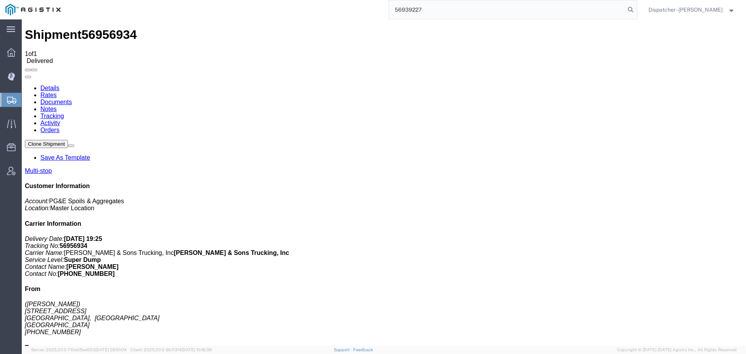
type input "56939227"
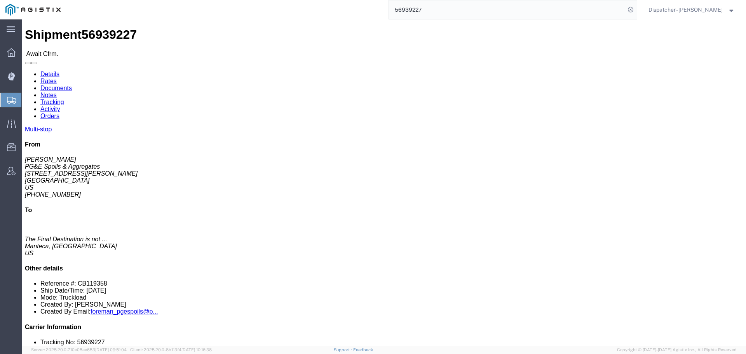
click link "Tracking"
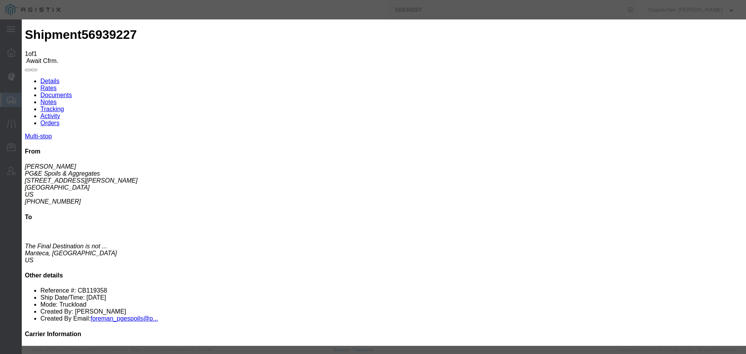
type input "[DATE]"
type input "11:00 AM"
drag, startPoint x: 299, startPoint y: 167, endPoint x: 308, endPoint y: 149, distance: 20.2
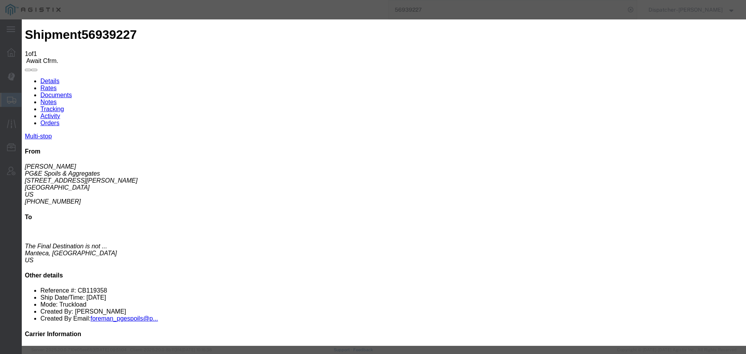
type input "[DATE]"
type input "6:00 AM"
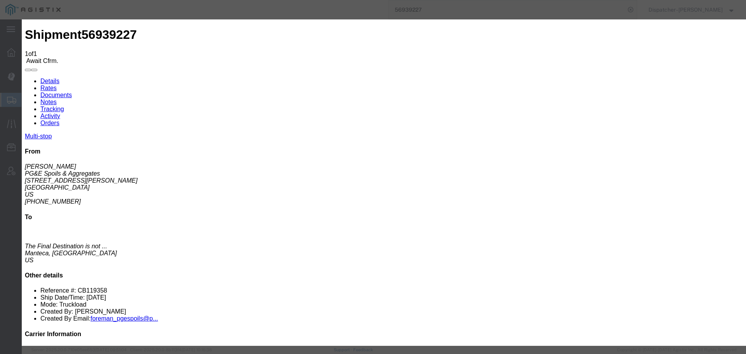
select select "ARVPULOC"
select select "{"pickupDeliveryInfoId": "123180157","pickupOrDelivery": "P","stopNum": "1","lo…"
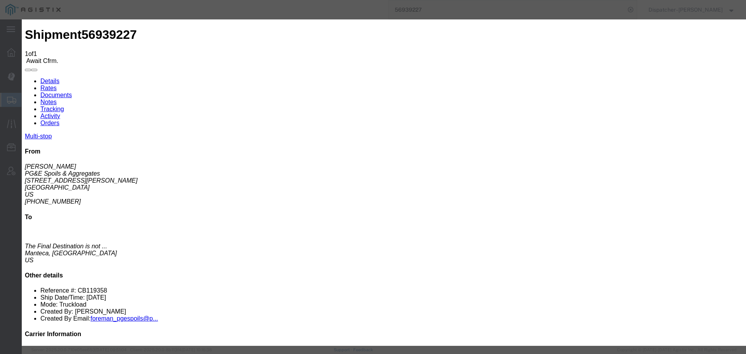
select select "CA"
type input "[GEOGRAPHIC_DATA]"
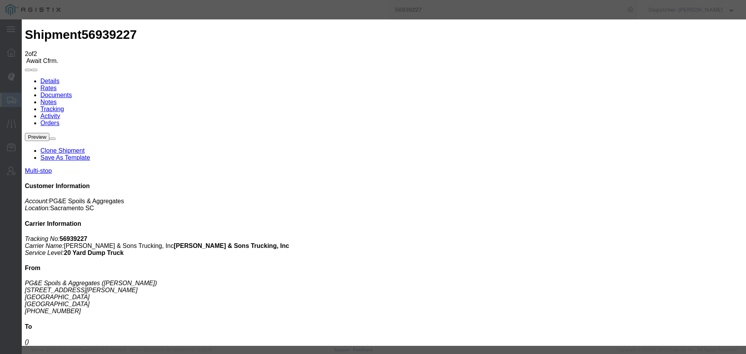
type input "[DATE]"
type input "11:00 AM"
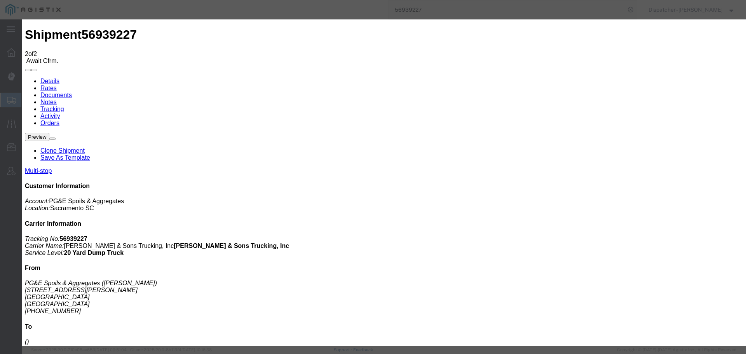
type input "[DATE]"
type input "3:45 PM"
select select "DPTDLVLOC"
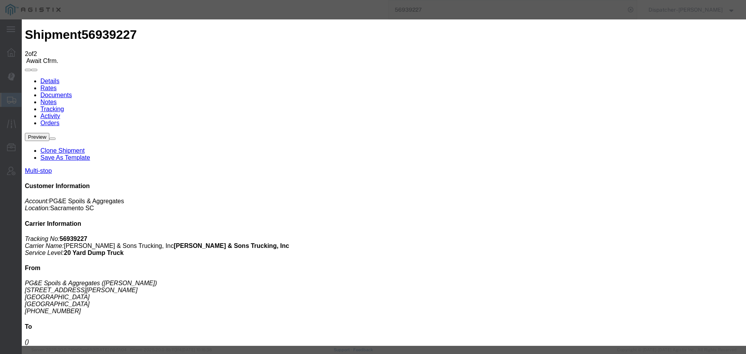
select select "{"pickupDeliveryInfoId": "123180158","pickupOrDelivery": "D","stopNum": "2","lo…"
select select "CA"
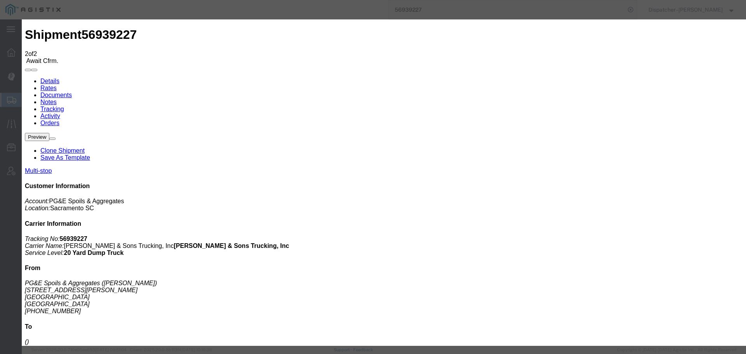
type input "Manteca"
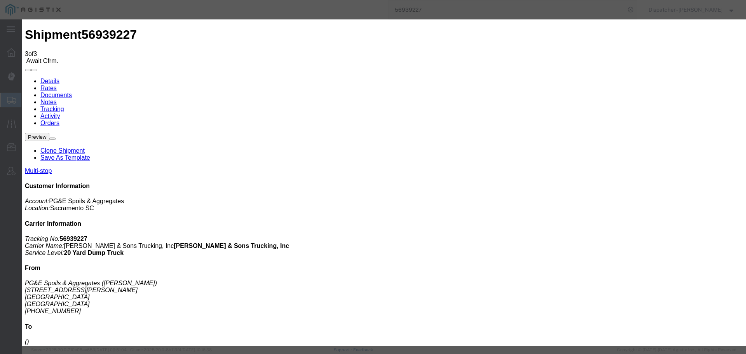
type input "[DATE]"
type input "11:00 AM"
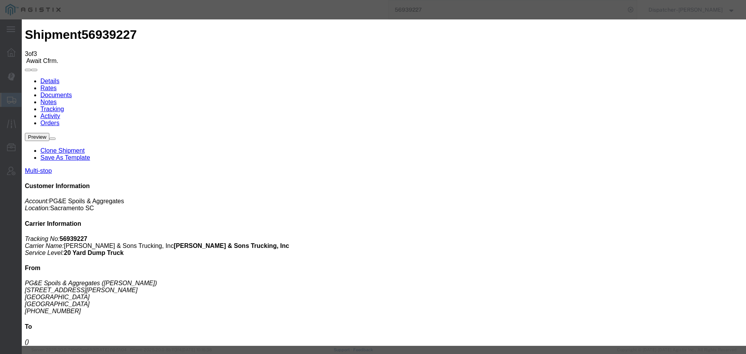
type input "[DATE]"
type input "1:40 PM"
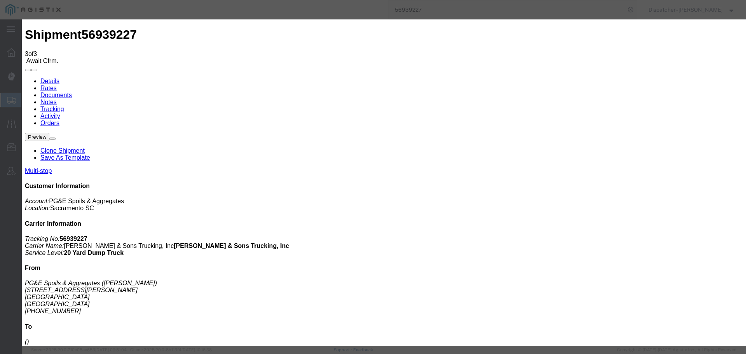
select select "BREAKSTART"
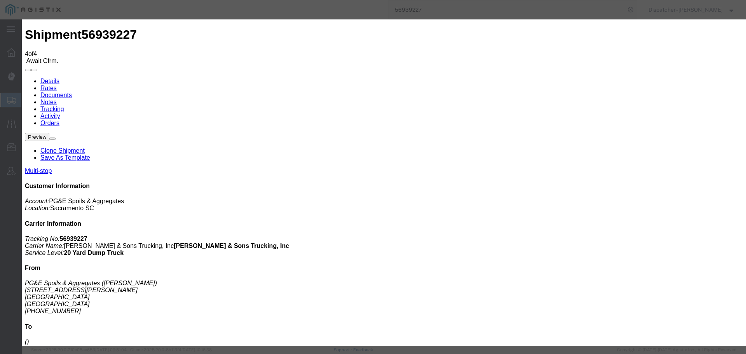
type input "[DATE]"
type input "11:00 AM"
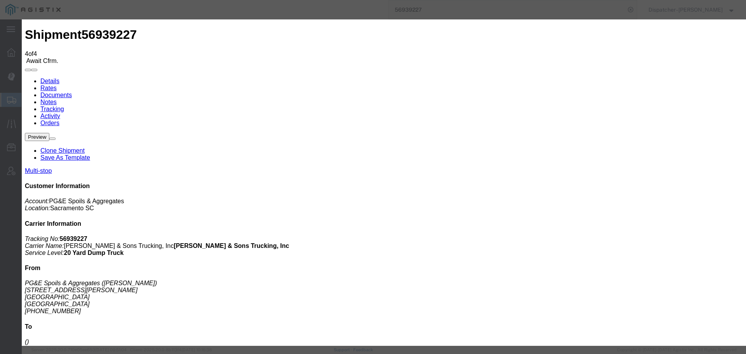
type input "[DATE]"
type input "2:10 PM"
select select "BREAKSTOP"
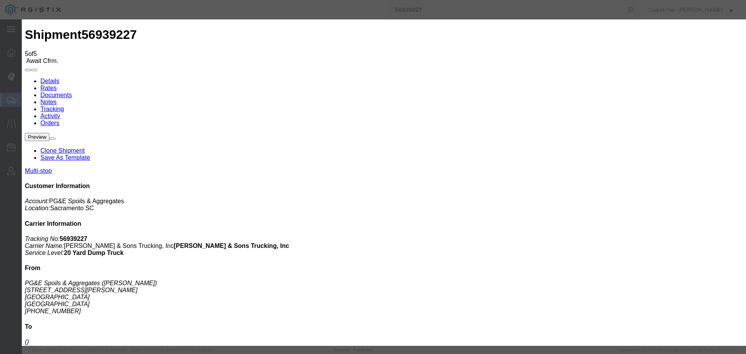
type input "[DATE]"
type input "11:00 AM"
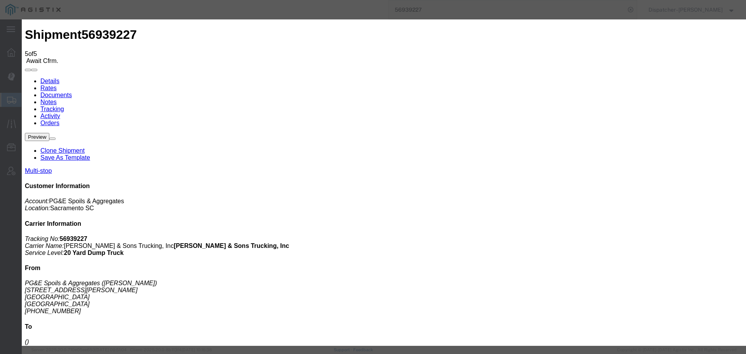
type input "[DATE]"
type input "5:00 PM"
select select "DELIVRED"
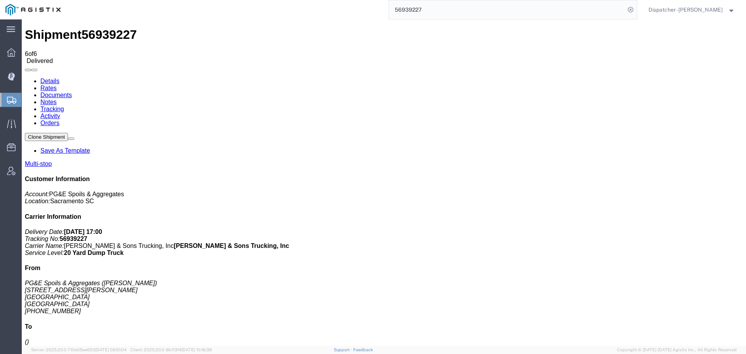
click at [57, 99] on link "Notes" at bounding box center [48, 102] width 16 height 7
click at [64, 106] on link "Tracking" at bounding box center [52, 109] width 24 height 7
click at [72, 92] on link "Documents" at bounding box center [55, 95] width 31 height 7
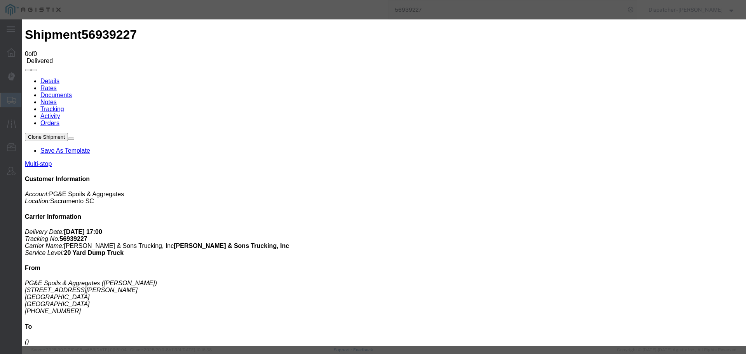
type input "C:\fakepath\56939227trktag.pdf"
select select
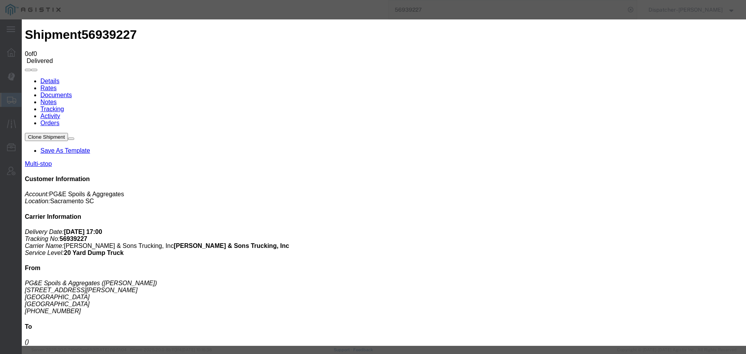
select select
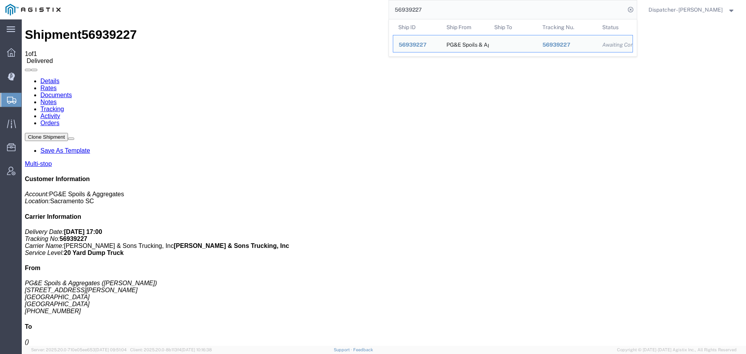
drag, startPoint x: 424, startPoint y: 10, endPoint x: 361, endPoint y: 5, distance: 63.1
click at [375, 5] on div "56939227 Ship ID Ship From Ship To Tracking Nu. Status Ship ID 56939227 Ship Fr…" at bounding box center [351, 9] width 571 height 19
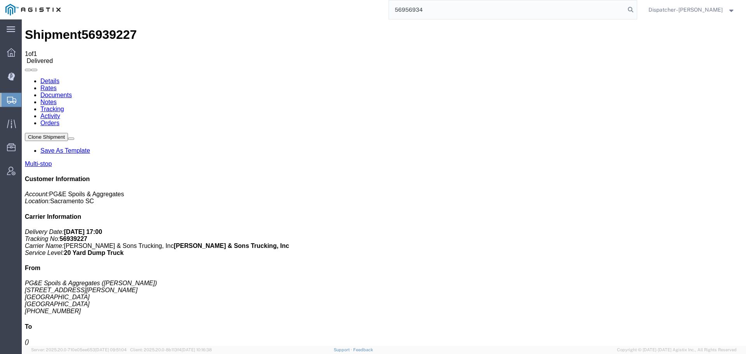
type input "56956934"
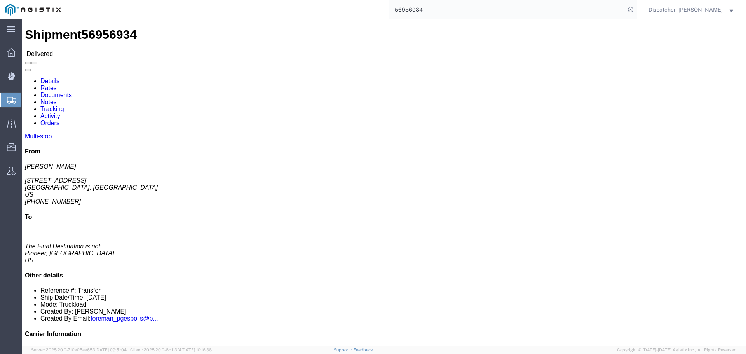
click link "Documents"
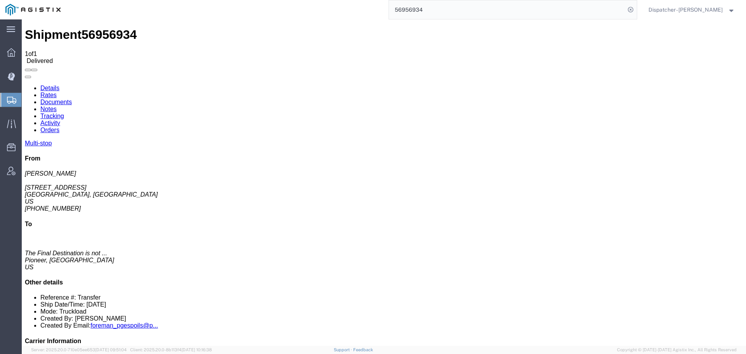
click at [57, 106] on link "Notes" at bounding box center [48, 109] width 16 height 7
click at [376, 9] on div "56956934" at bounding box center [351, 9] width 571 height 19
type input "56937320"
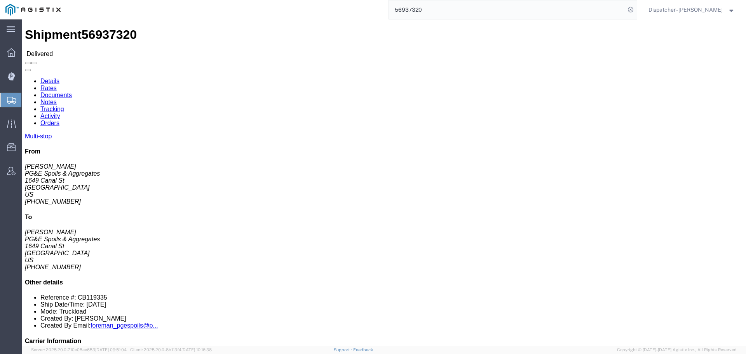
click link "Notes"
